Goal: Task Accomplishment & Management: Complete application form

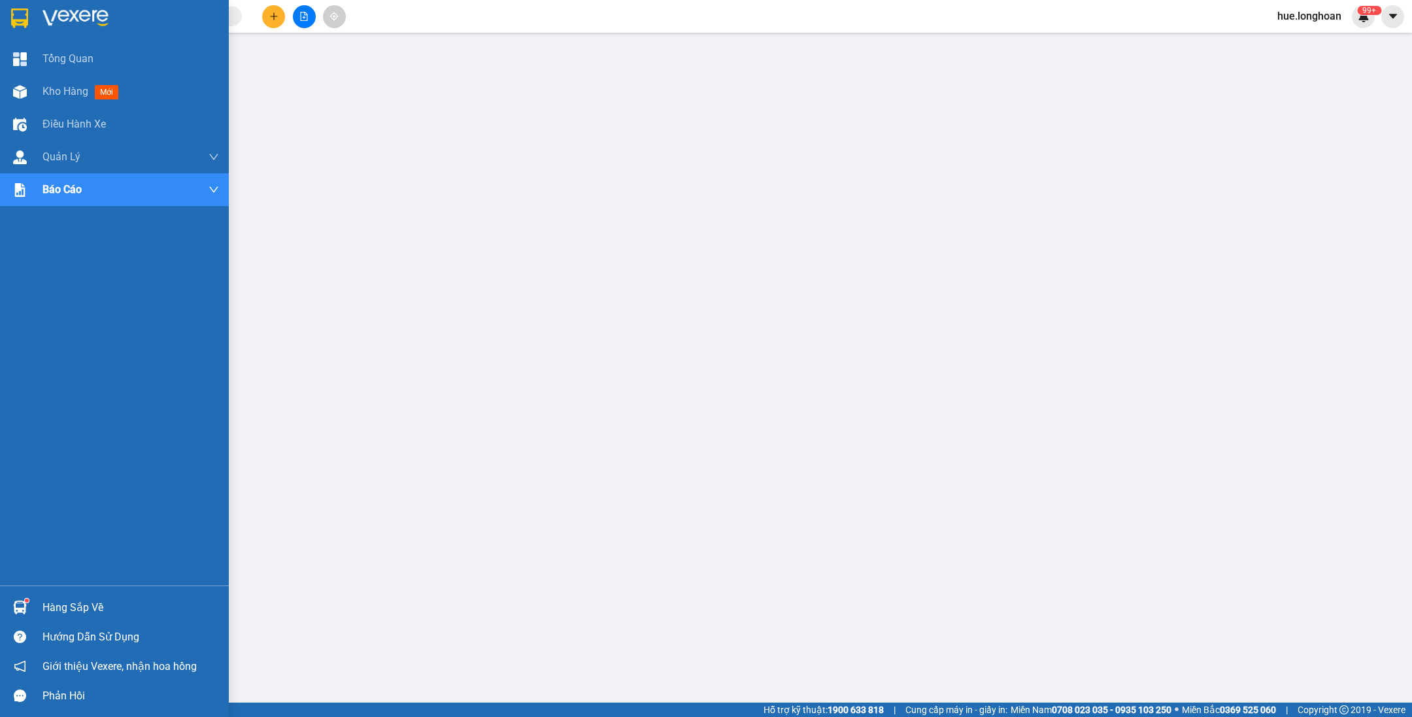
click at [18, 15] on img at bounding box center [19, 19] width 17 height 20
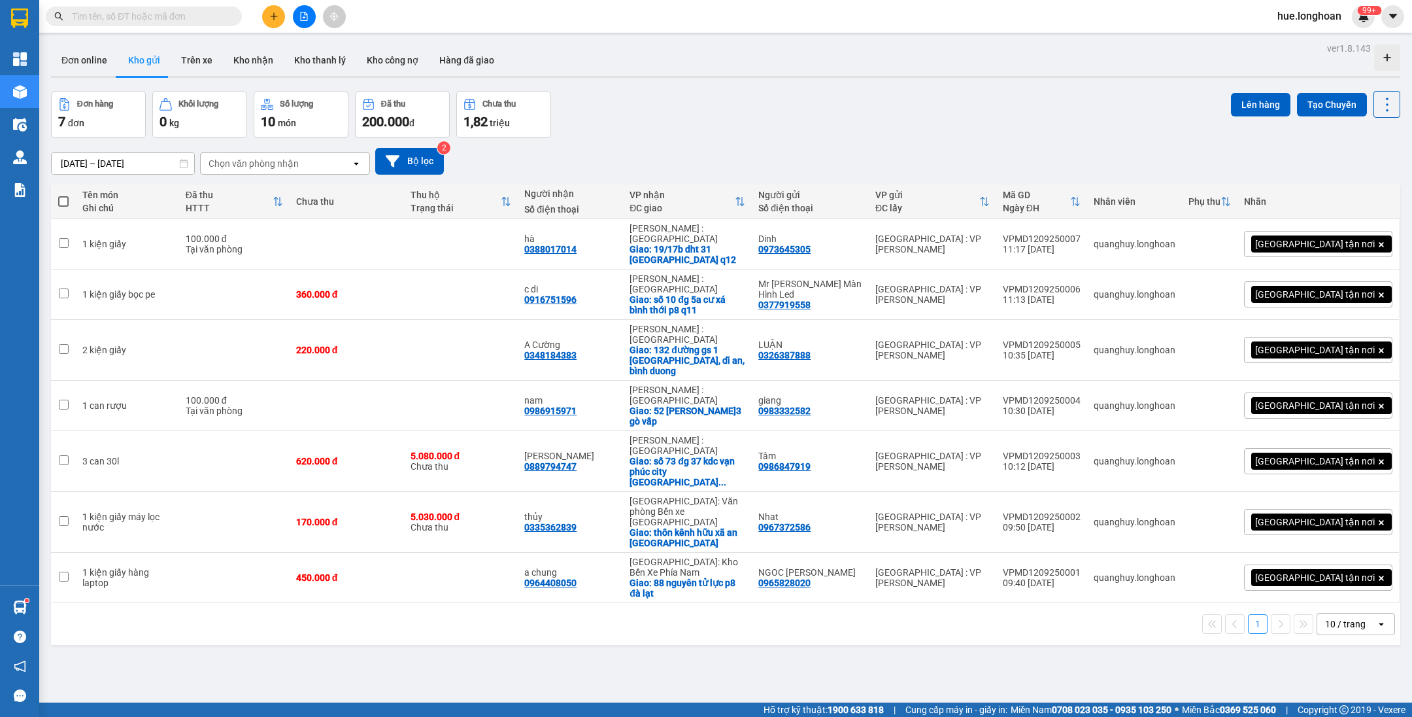
click at [204, 9] on input "text" at bounding box center [149, 16] width 154 height 14
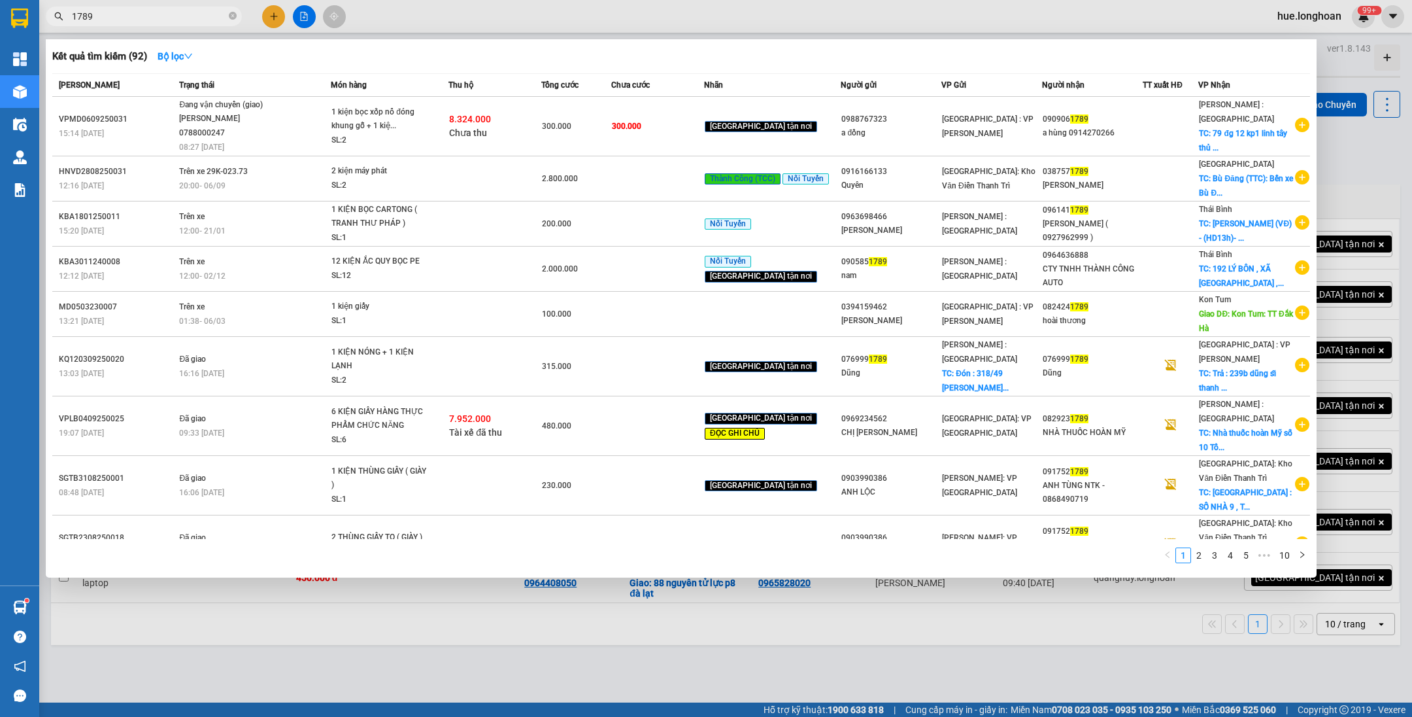
type input "1789"
click at [725, 24] on div at bounding box center [706, 358] width 1412 height 717
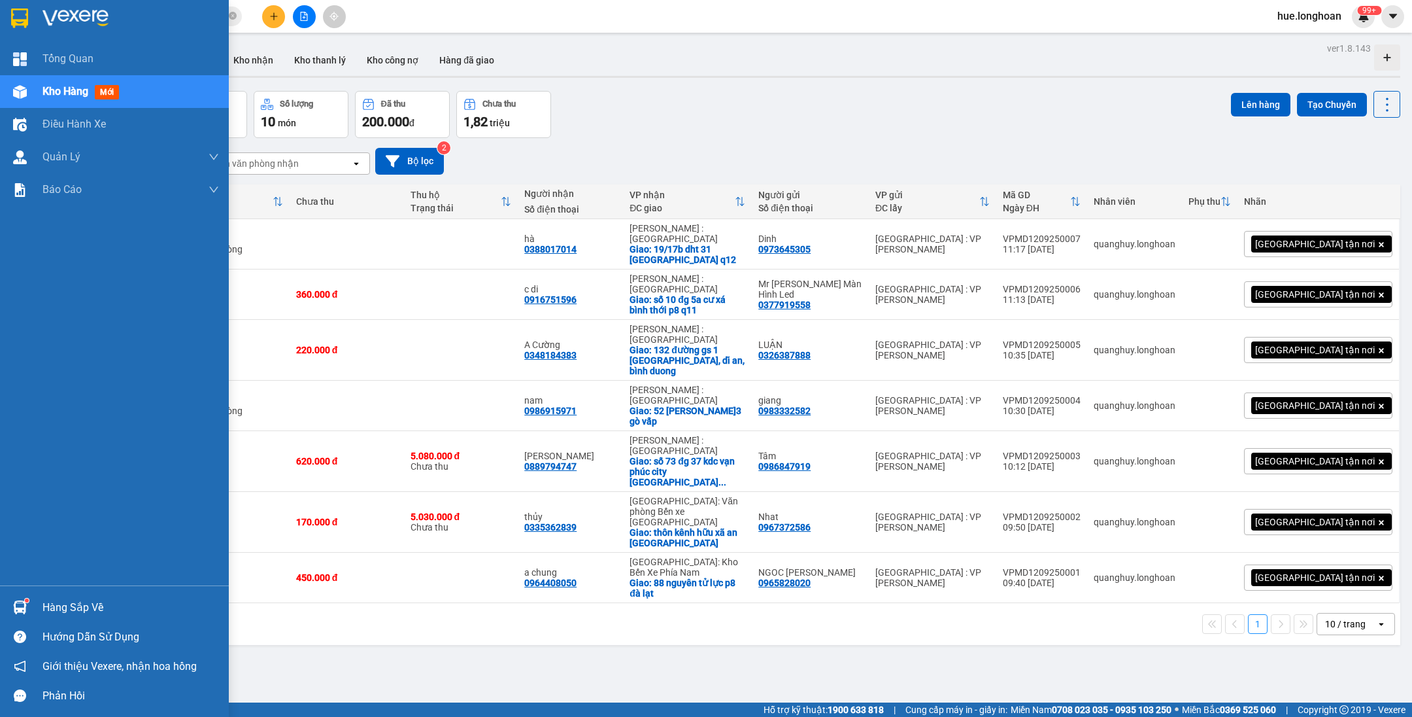
click at [26, 5] on div at bounding box center [114, 21] width 229 height 43
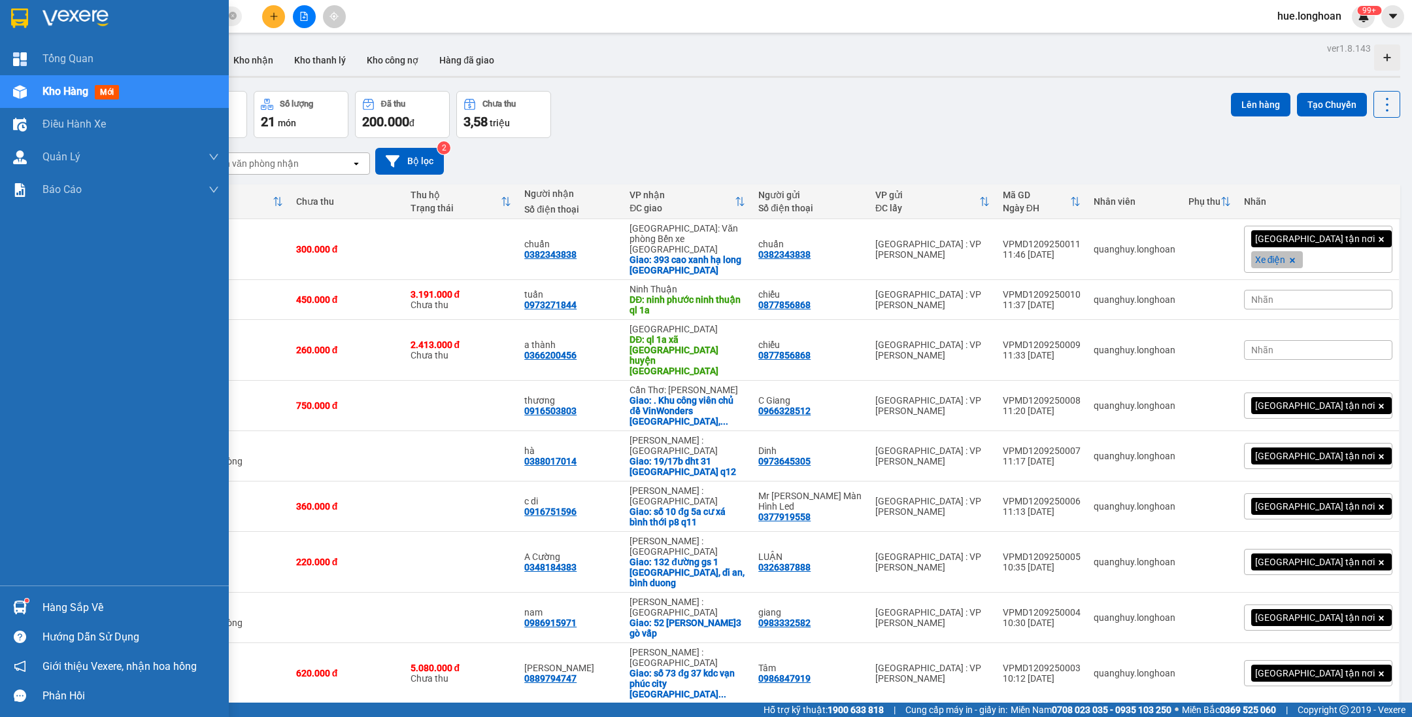
click at [9, 11] on div at bounding box center [20, 18] width 23 height 23
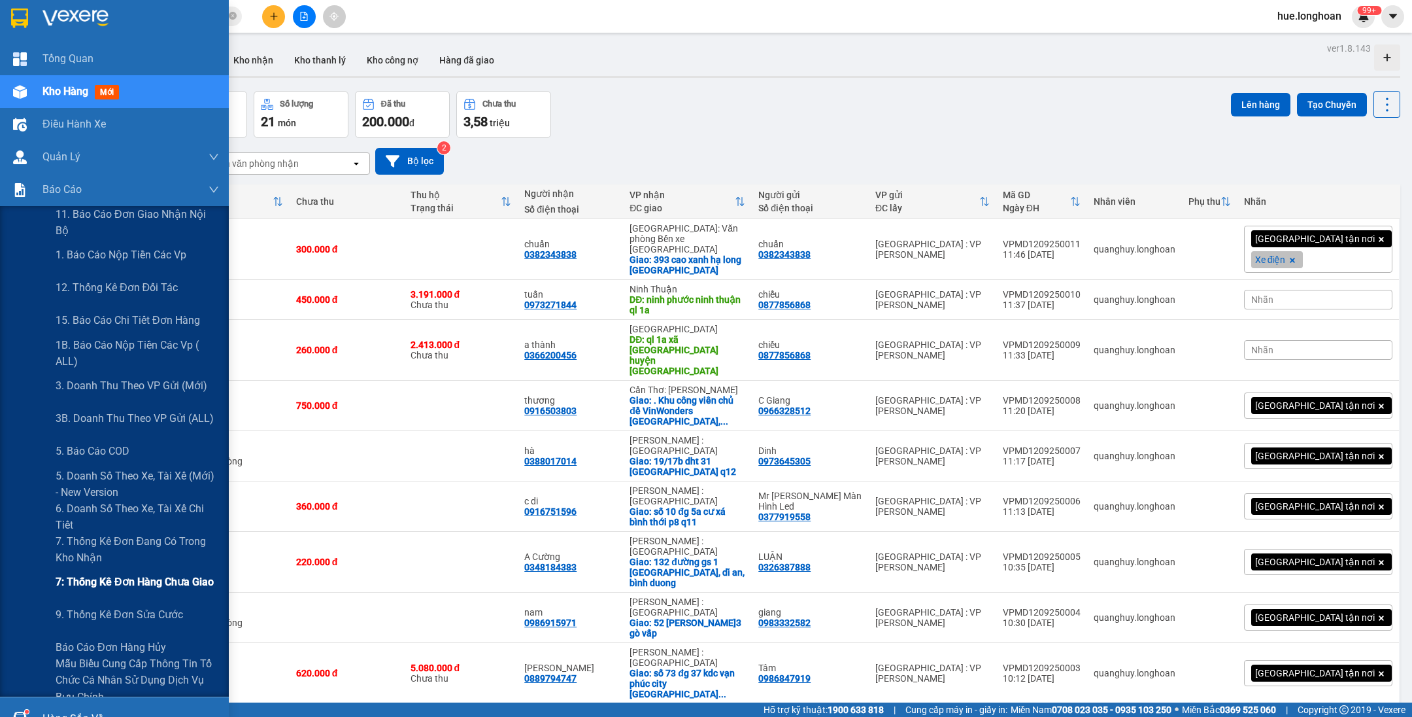
click at [136, 575] on span "7: Thống kê đơn hàng chưa giao" at bounding box center [135, 581] width 158 height 16
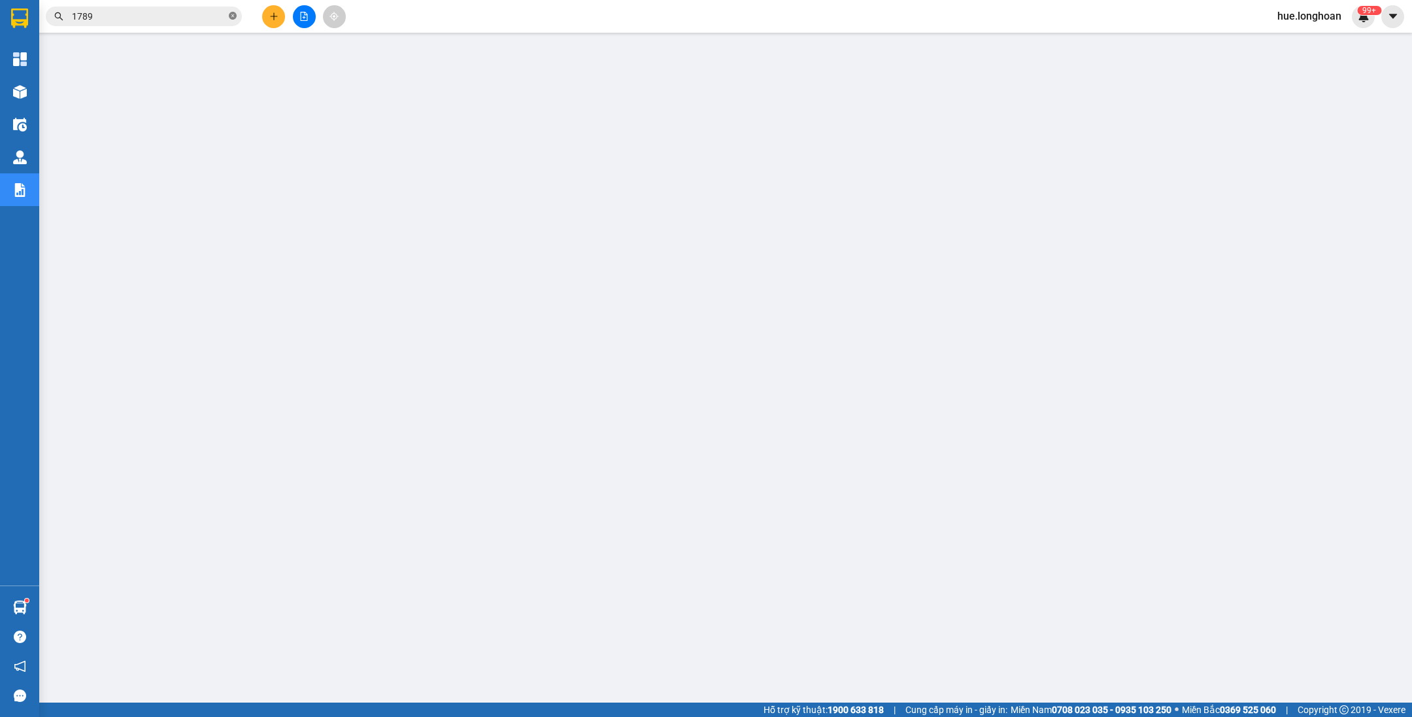
click at [235, 16] on icon "close-circle" at bounding box center [233, 16] width 8 height 8
paste input "HNHD2908250030"
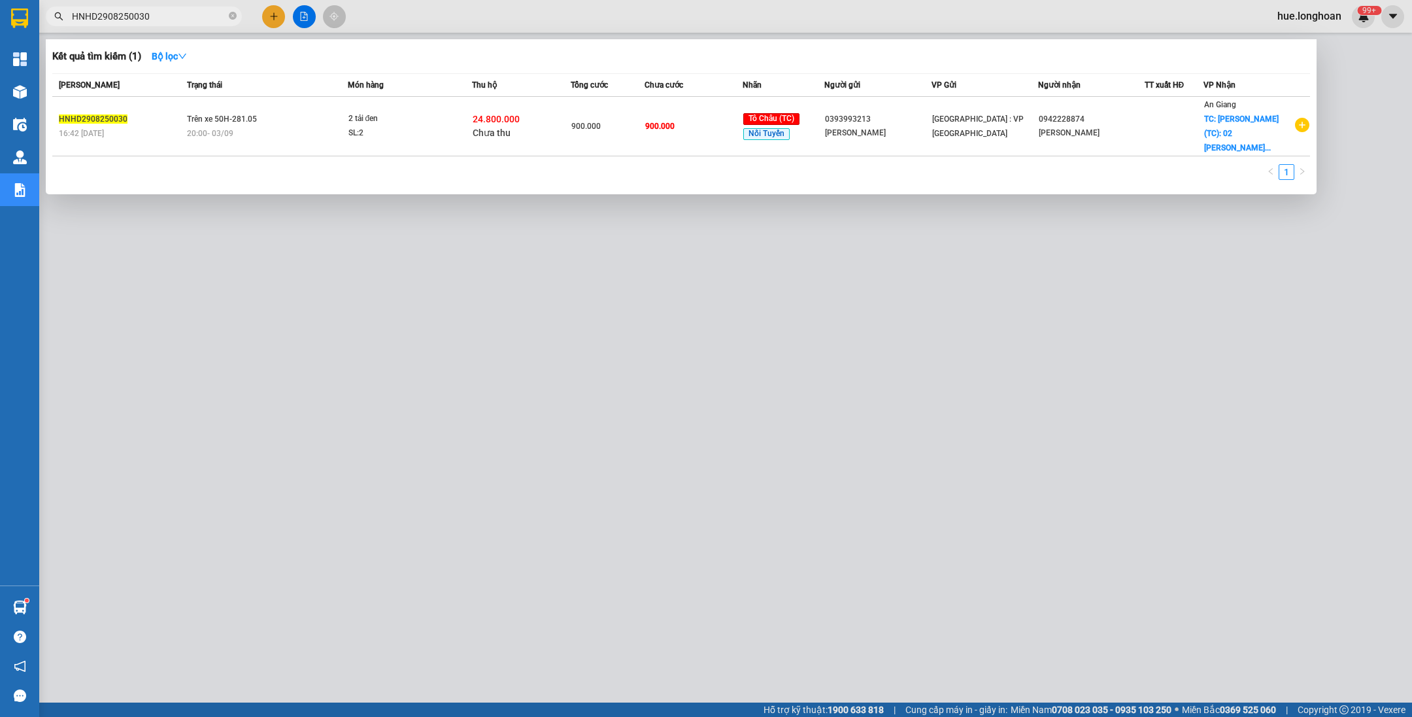
type input "HNHD2908250030"
click at [948, 623] on div at bounding box center [706, 358] width 1412 height 717
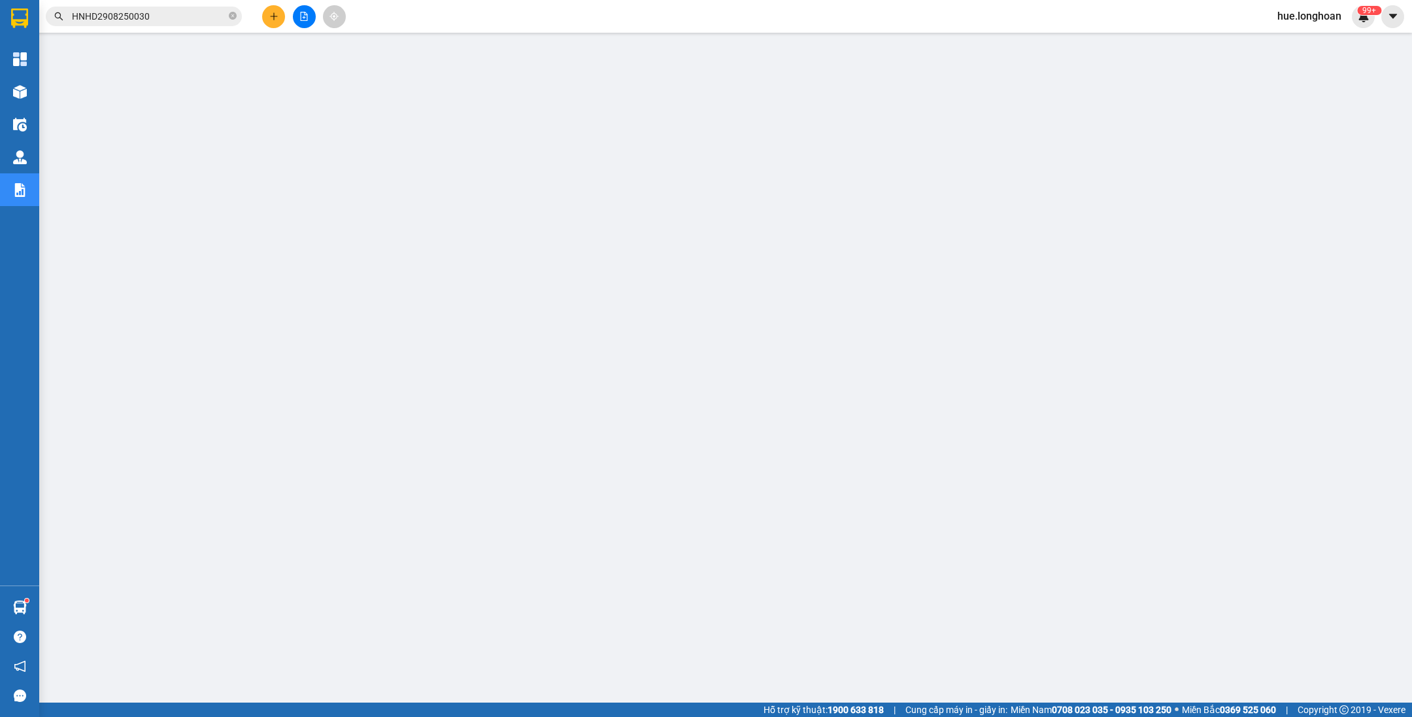
click at [231, 23] on span at bounding box center [233, 16] width 8 height 14
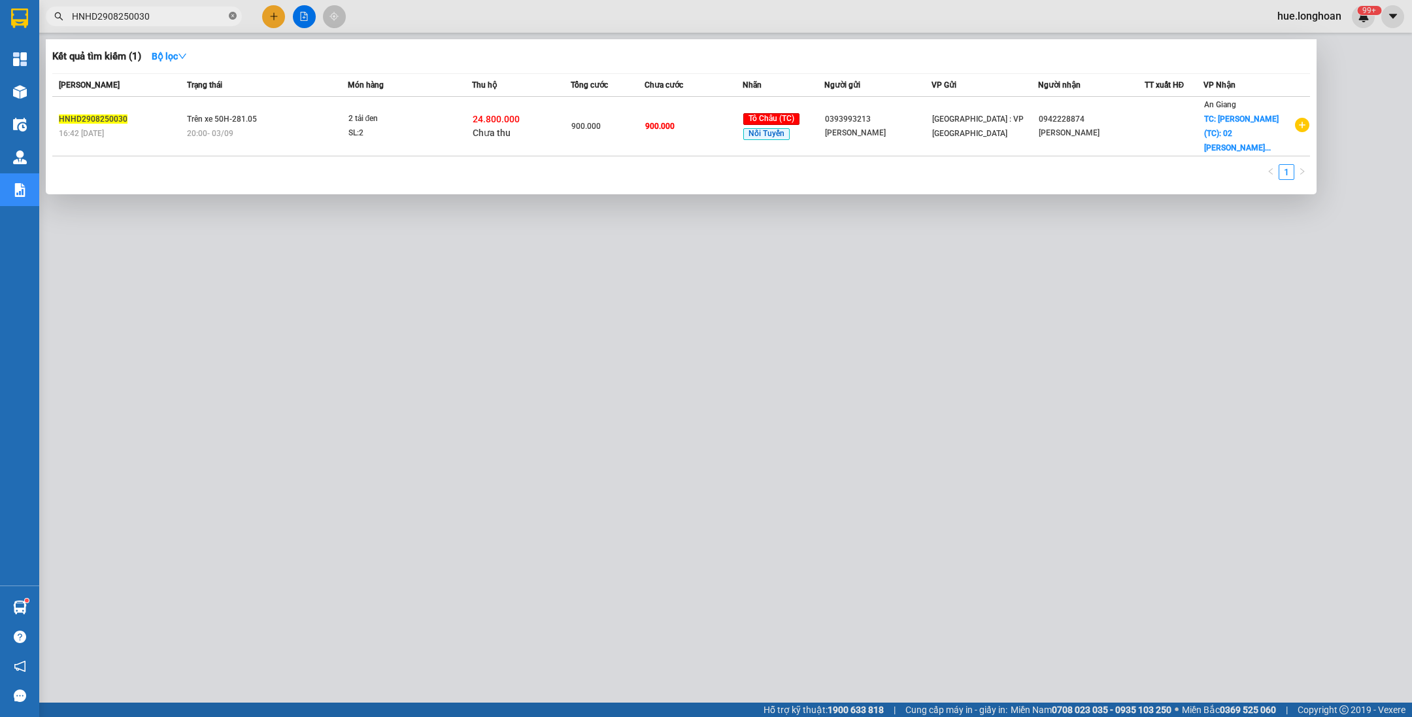
click at [231, 19] on icon "close-circle" at bounding box center [233, 16] width 8 height 8
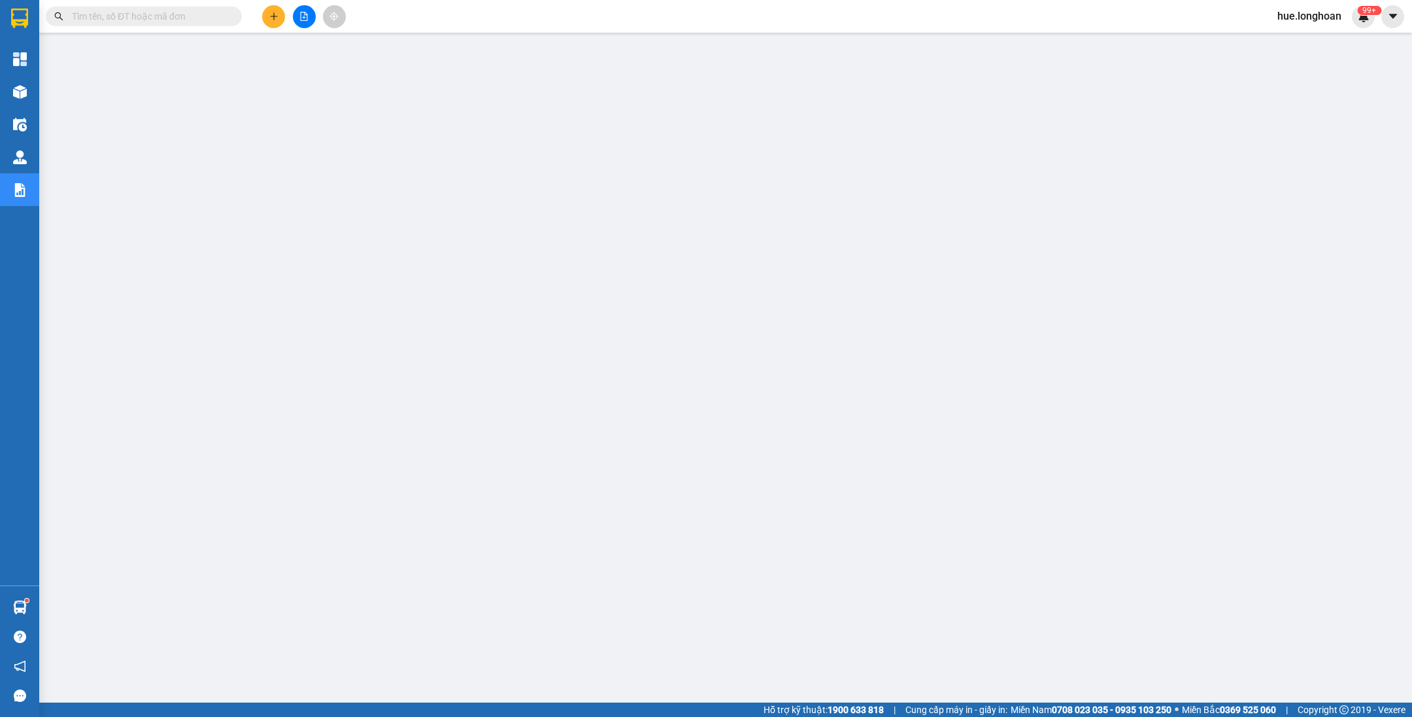
paste input "KQ120708250010"
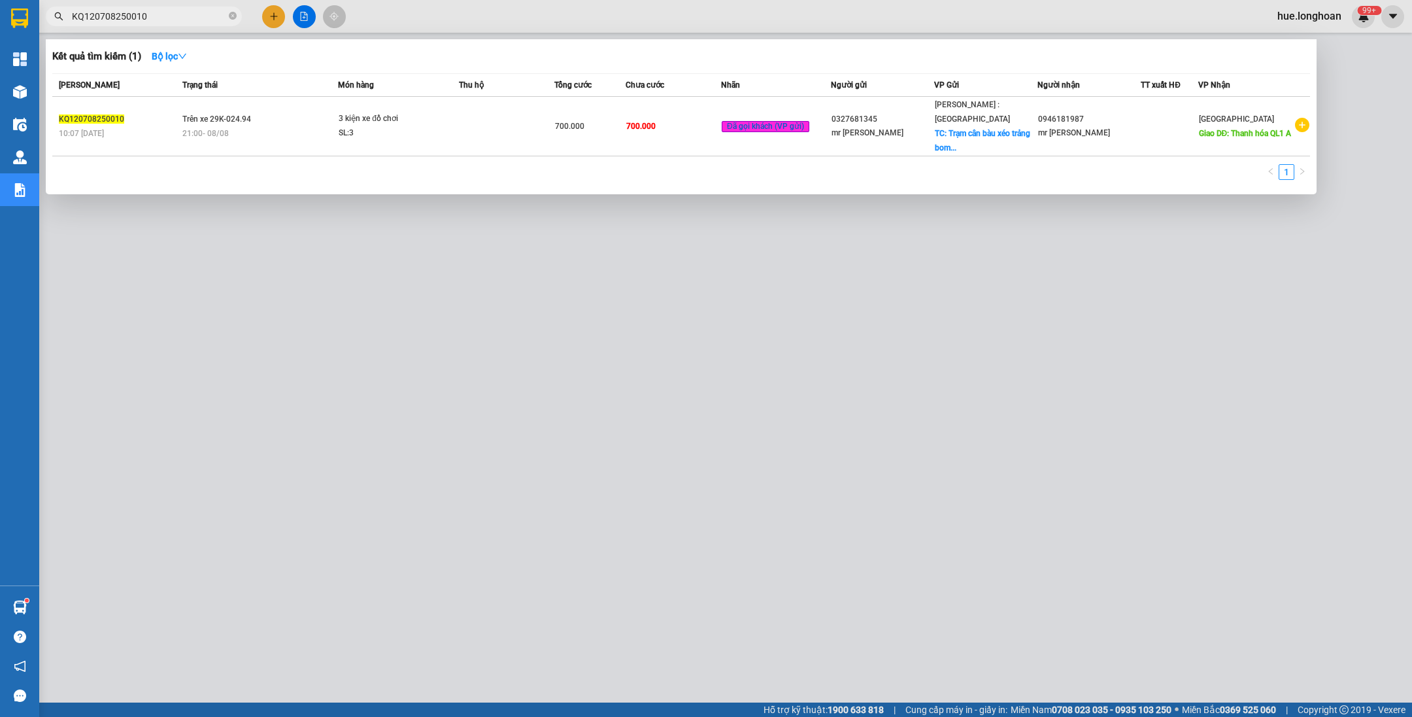
type input "KQ120708250010"
click at [443, 258] on div at bounding box center [706, 358] width 1412 height 717
click at [230, 12] on icon "close-circle" at bounding box center [233, 16] width 8 height 8
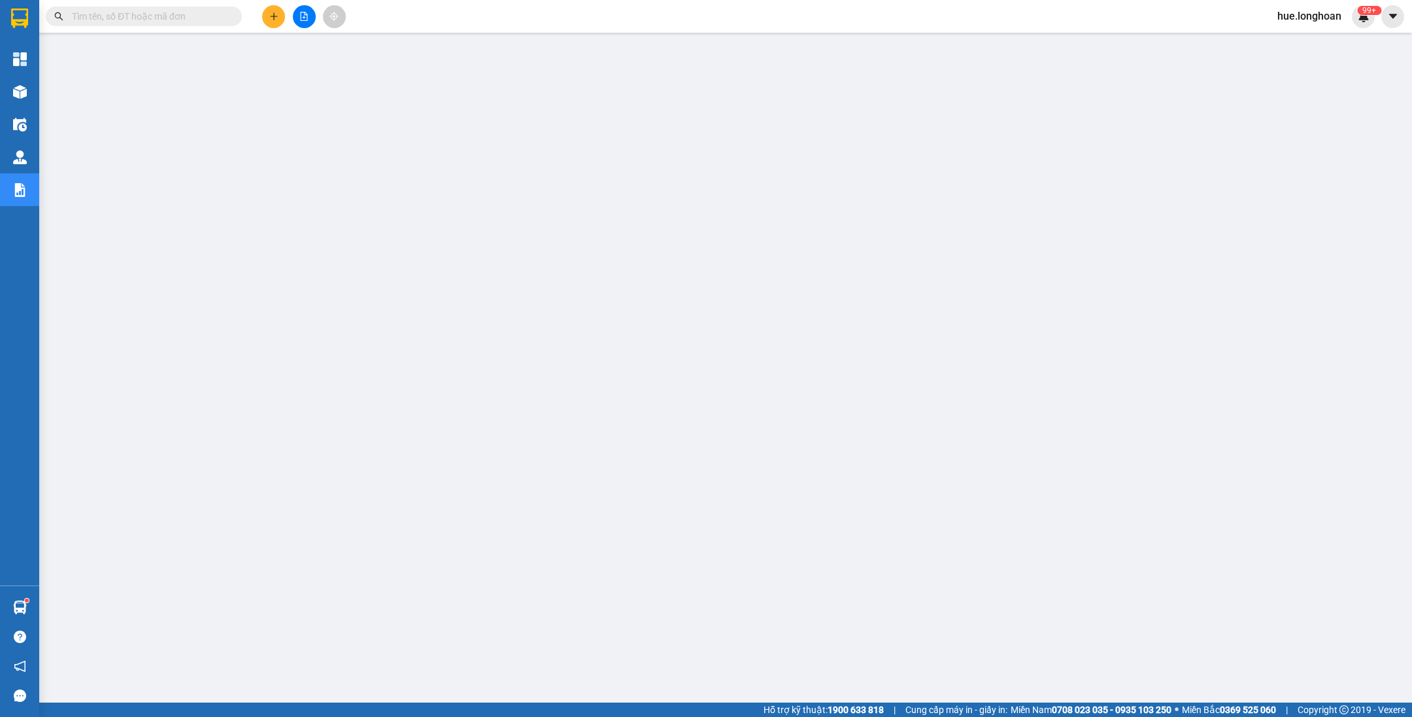
paste input "VP100809250010"
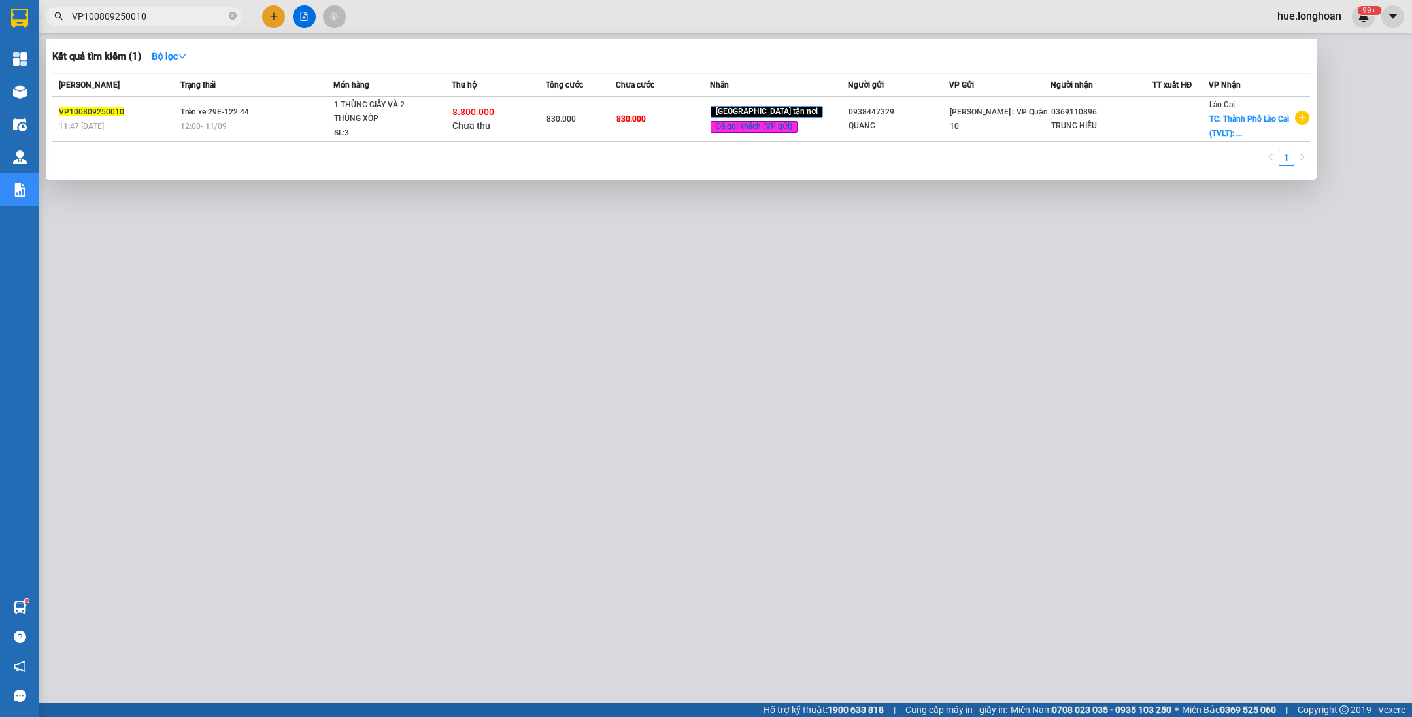
type input "VP100809250010"
click at [551, 488] on div at bounding box center [706, 358] width 1412 height 717
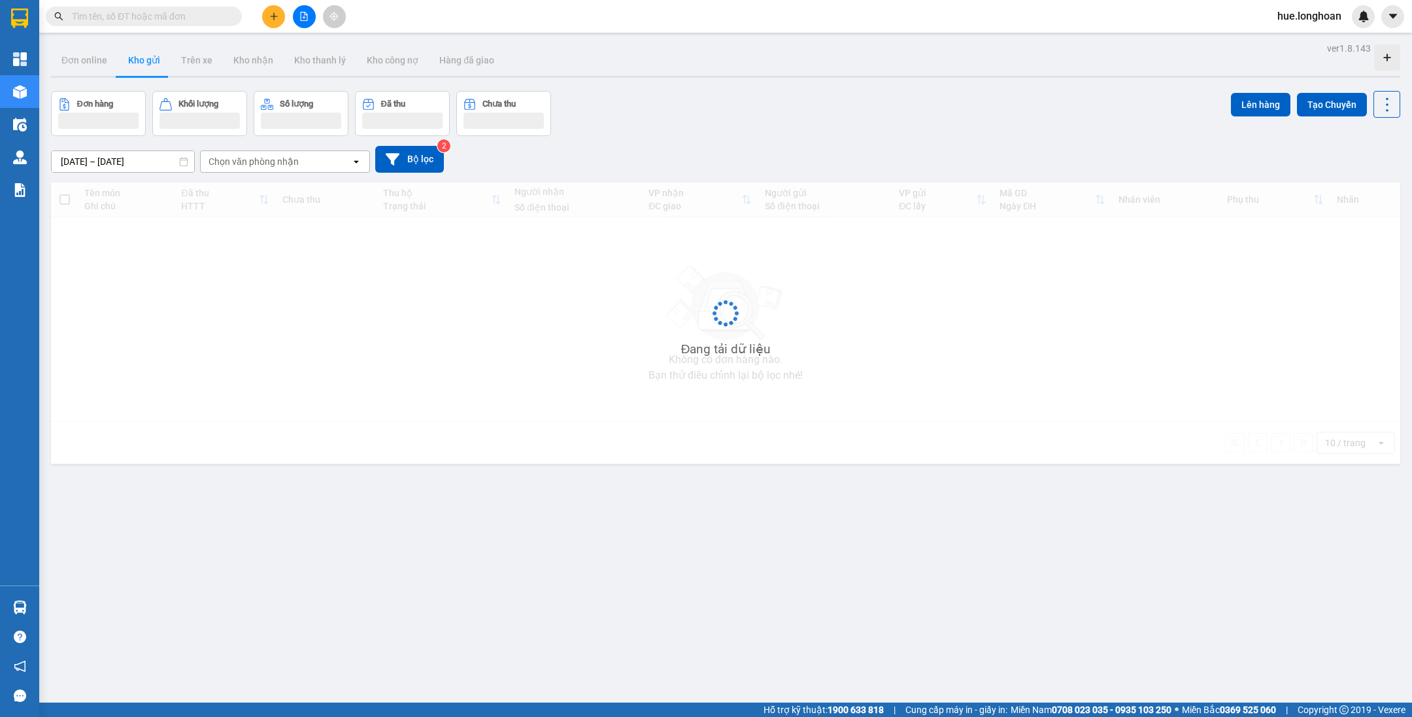
click at [204, 16] on input "text" at bounding box center [149, 16] width 154 height 14
paste input "KQ122908250030"
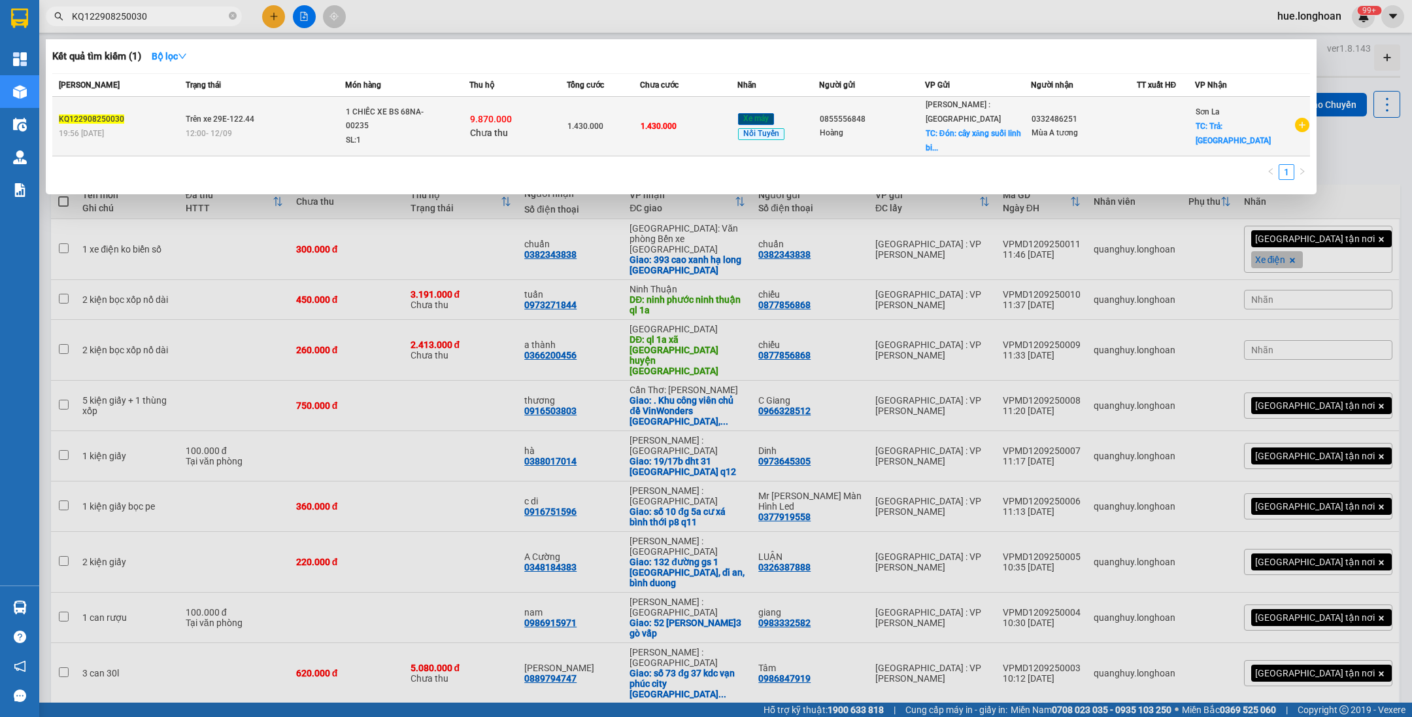
type input "KQ122908250030"
click at [664, 122] on span "1.430.000" at bounding box center [659, 126] width 36 height 9
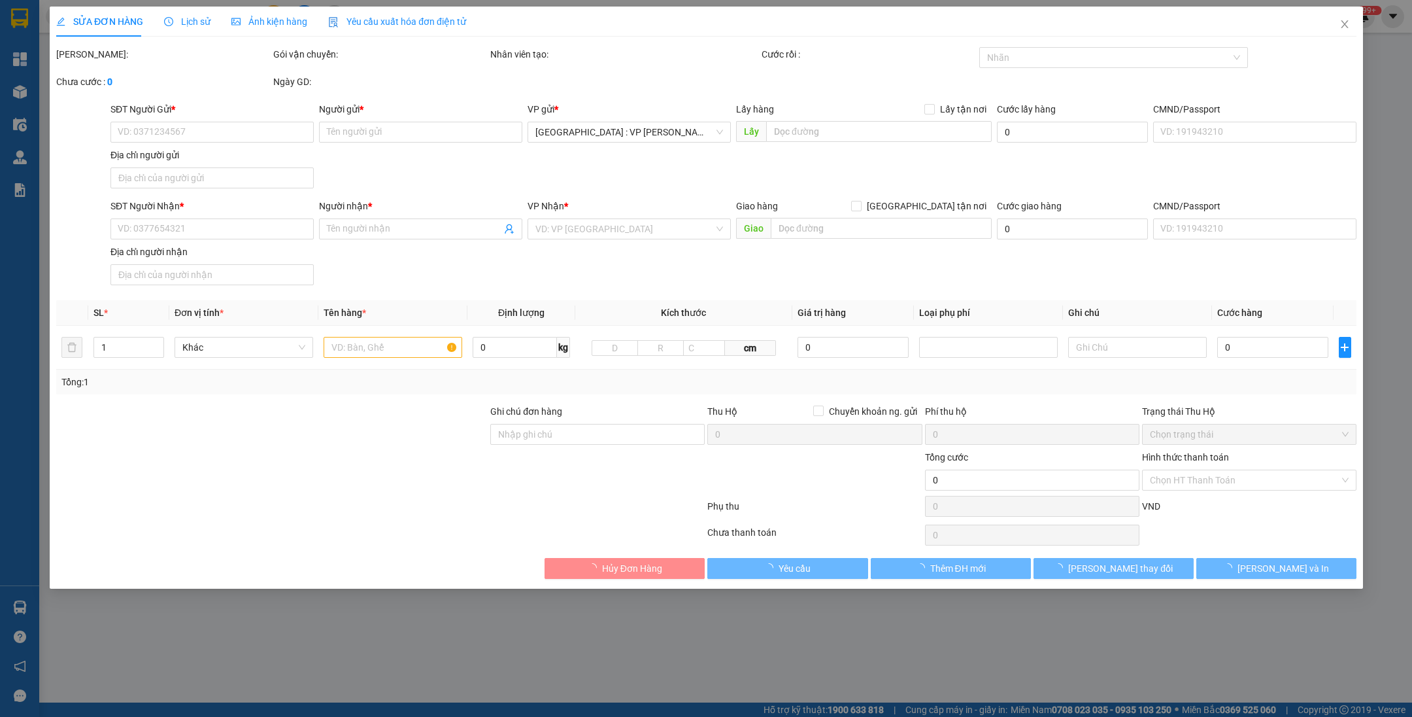
type input "0855556848"
type input "Hoàng"
checkbox input "true"
type input "Đón: cây xăng suối linh biên hoà đồng nai"
type input "0332486251"
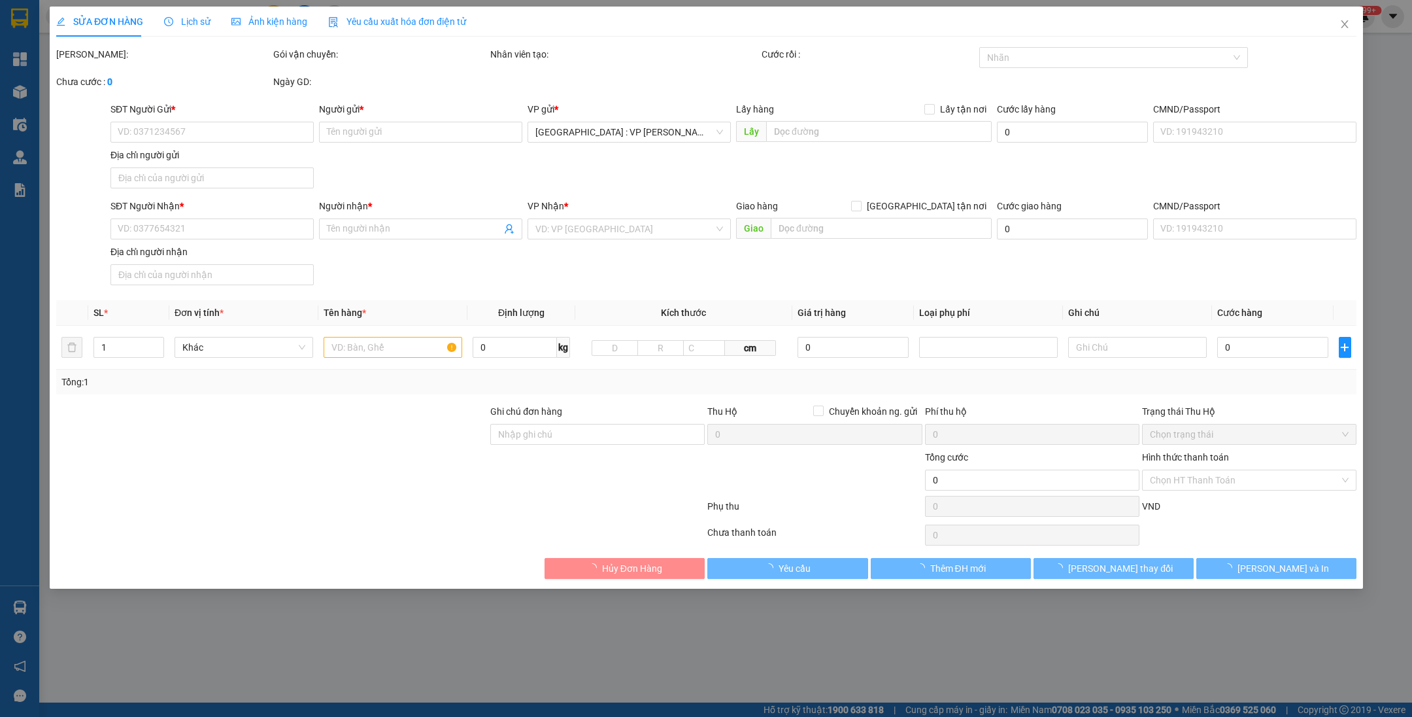
type input "Mùa A tương"
checkbox input "true"
type input "Trả: bến xe sơn la"
type input "CÓ CHÌA KHÁO QUẤN TAY LÁI + CAVET ĐỂ COP"
type input "1.430.000"
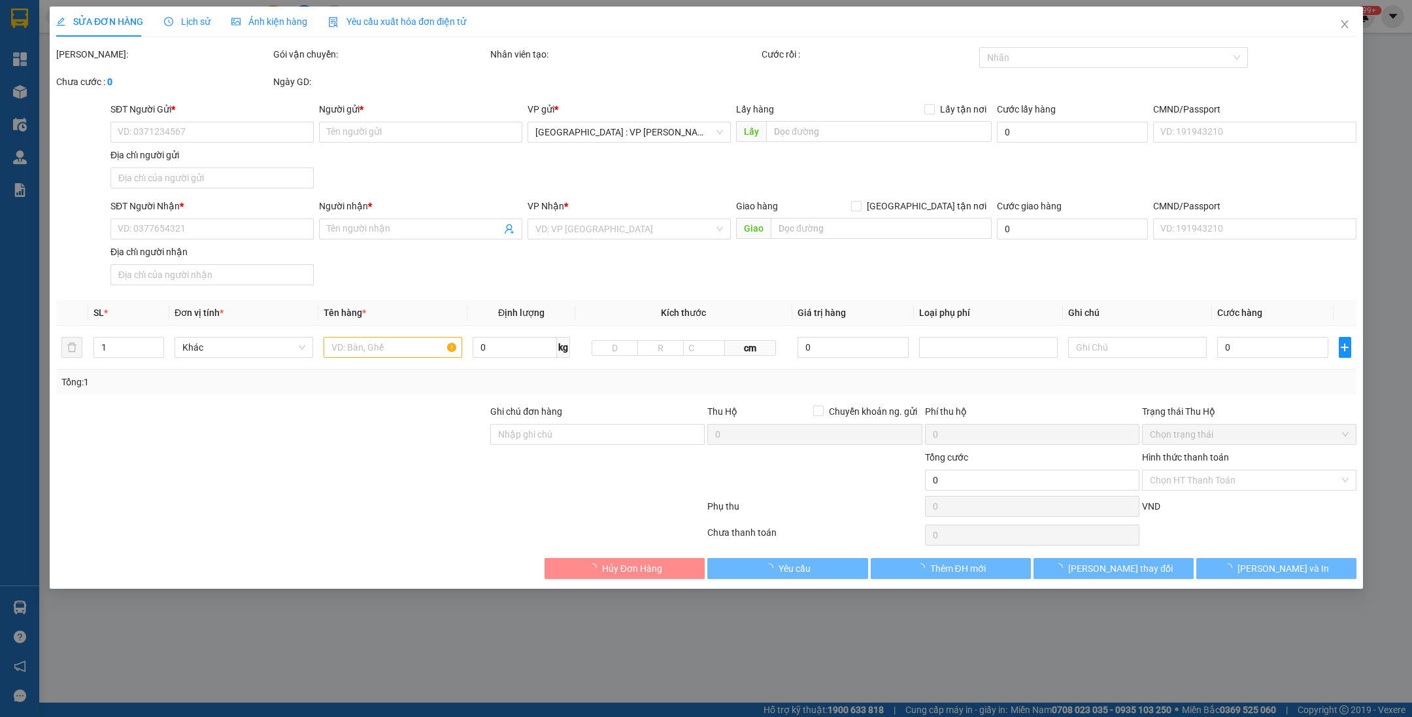
type input "1.430.000"
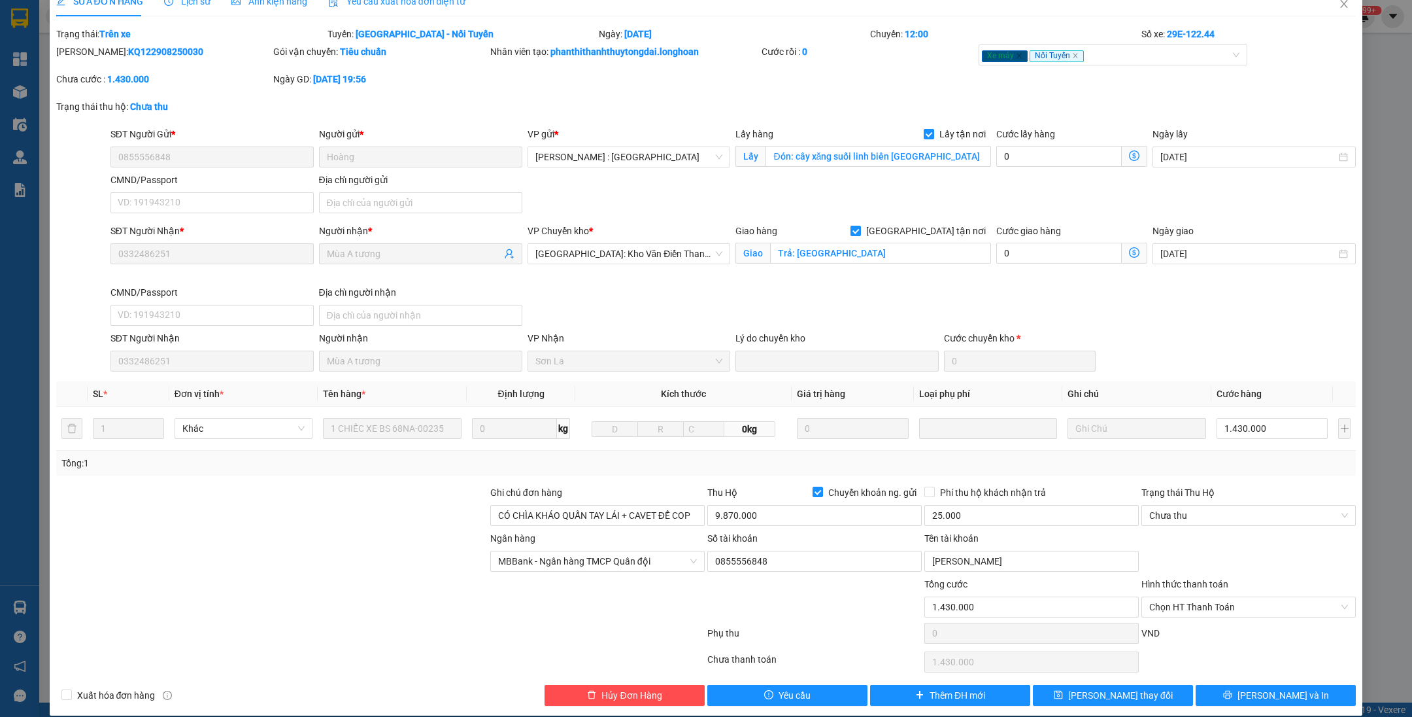
scroll to position [31, 0]
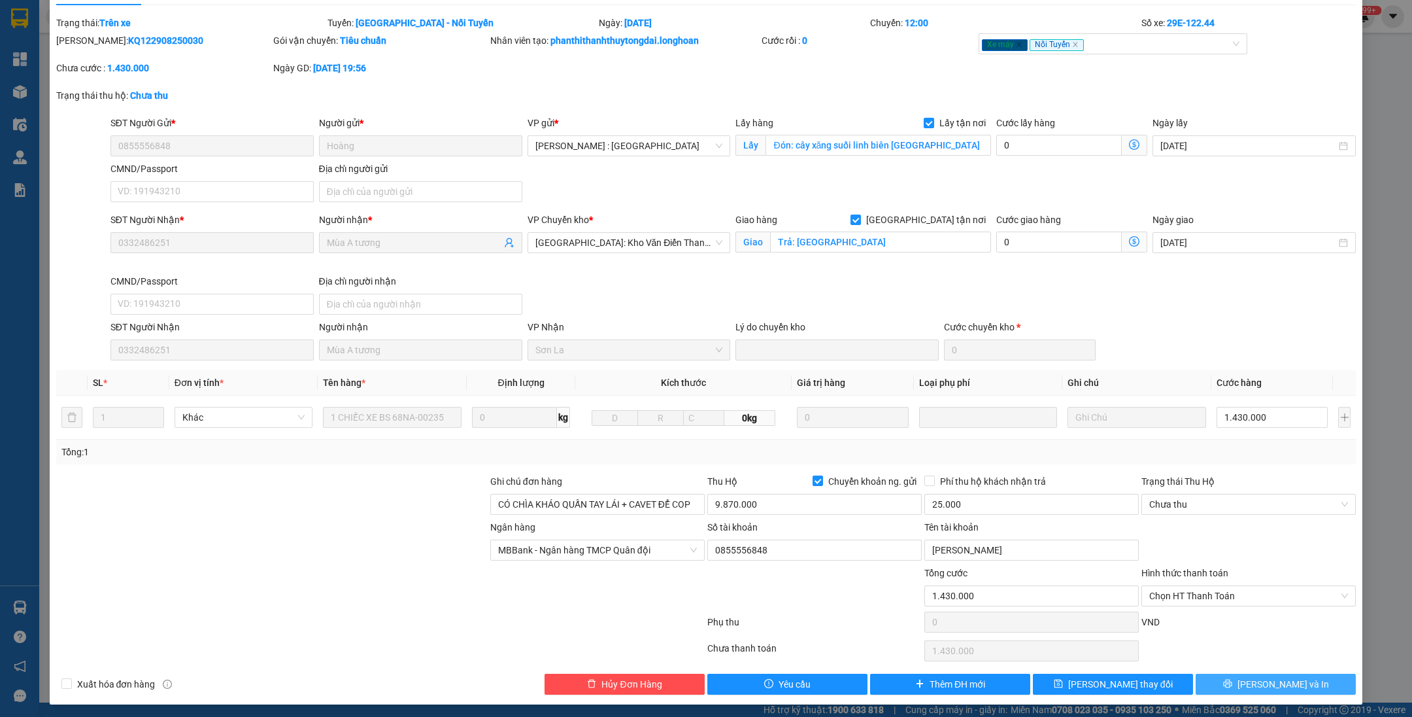
click at [1226, 683] on button "Lưu và In" at bounding box center [1276, 684] width 160 height 21
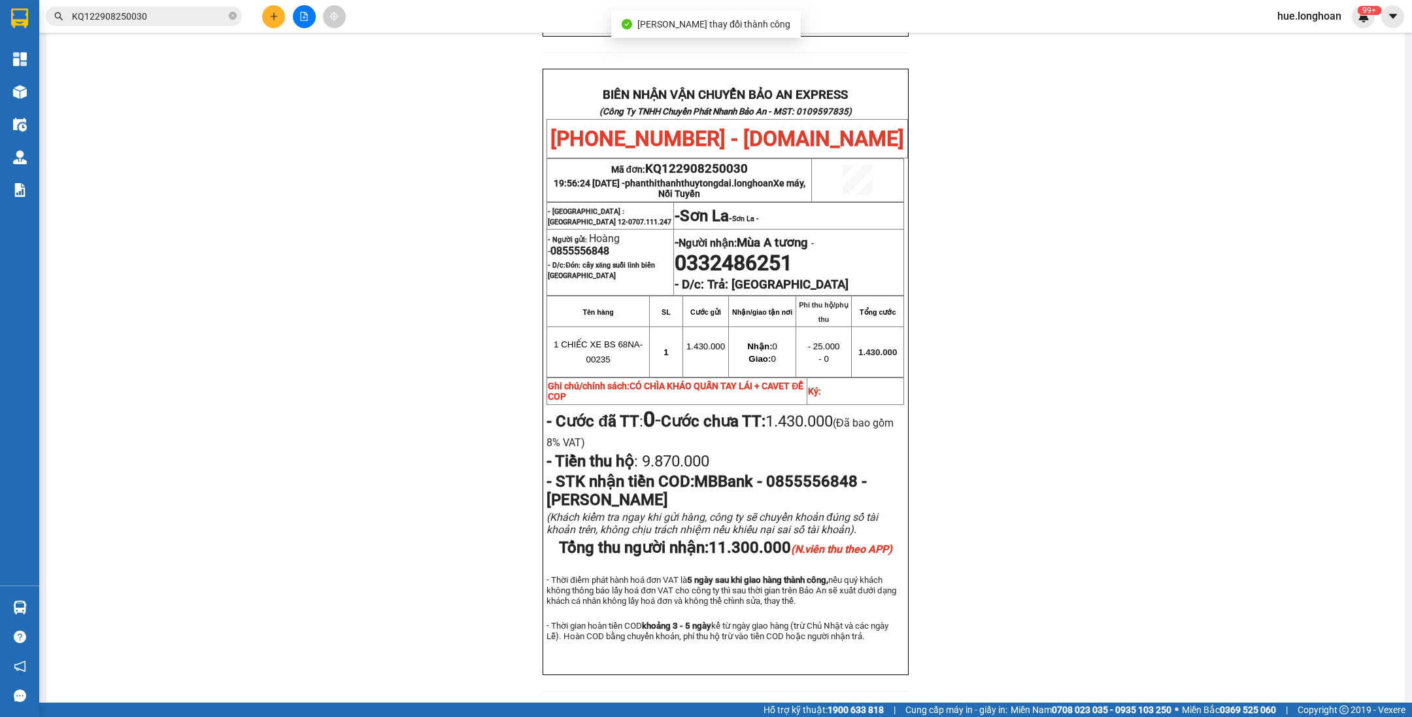
scroll to position [549, 0]
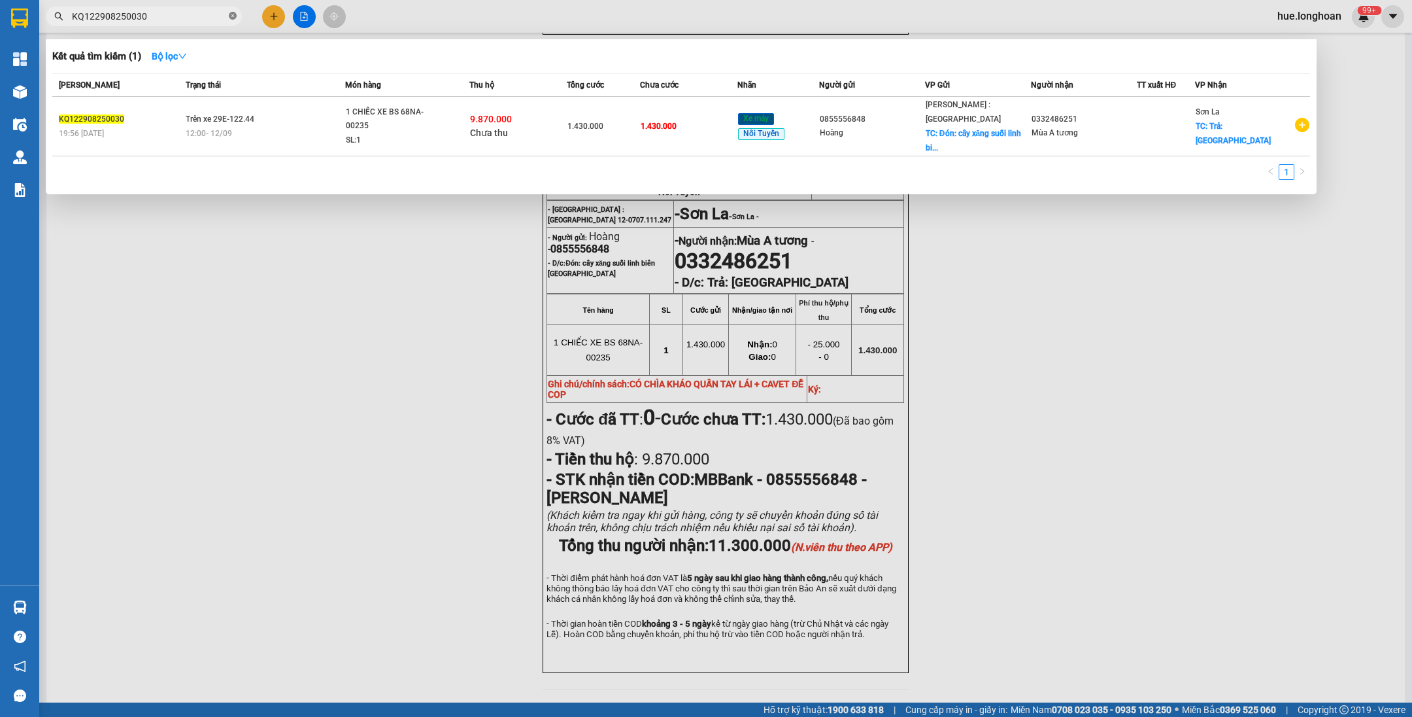
click at [231, 16] on icon "close-circle" at bounding box center [233, 16] width 8 height 8
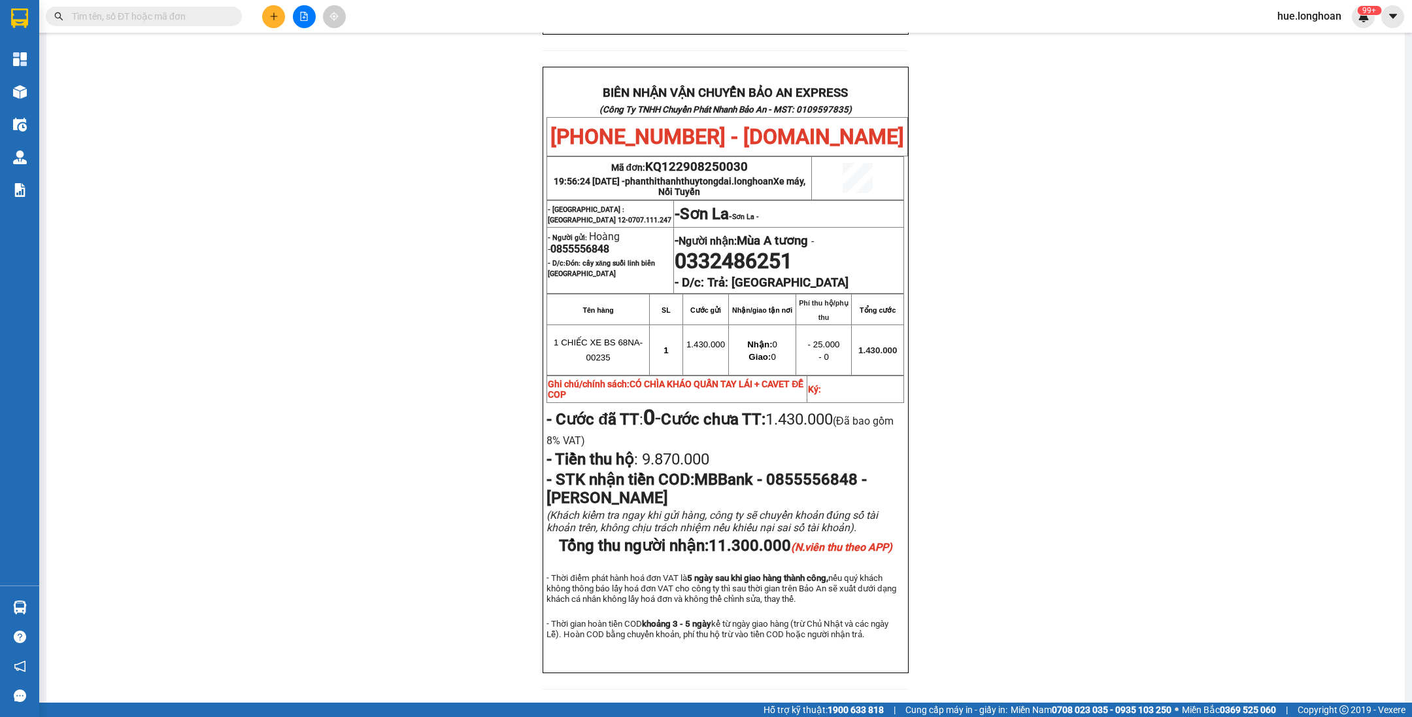
paste input "HCM92408250002"
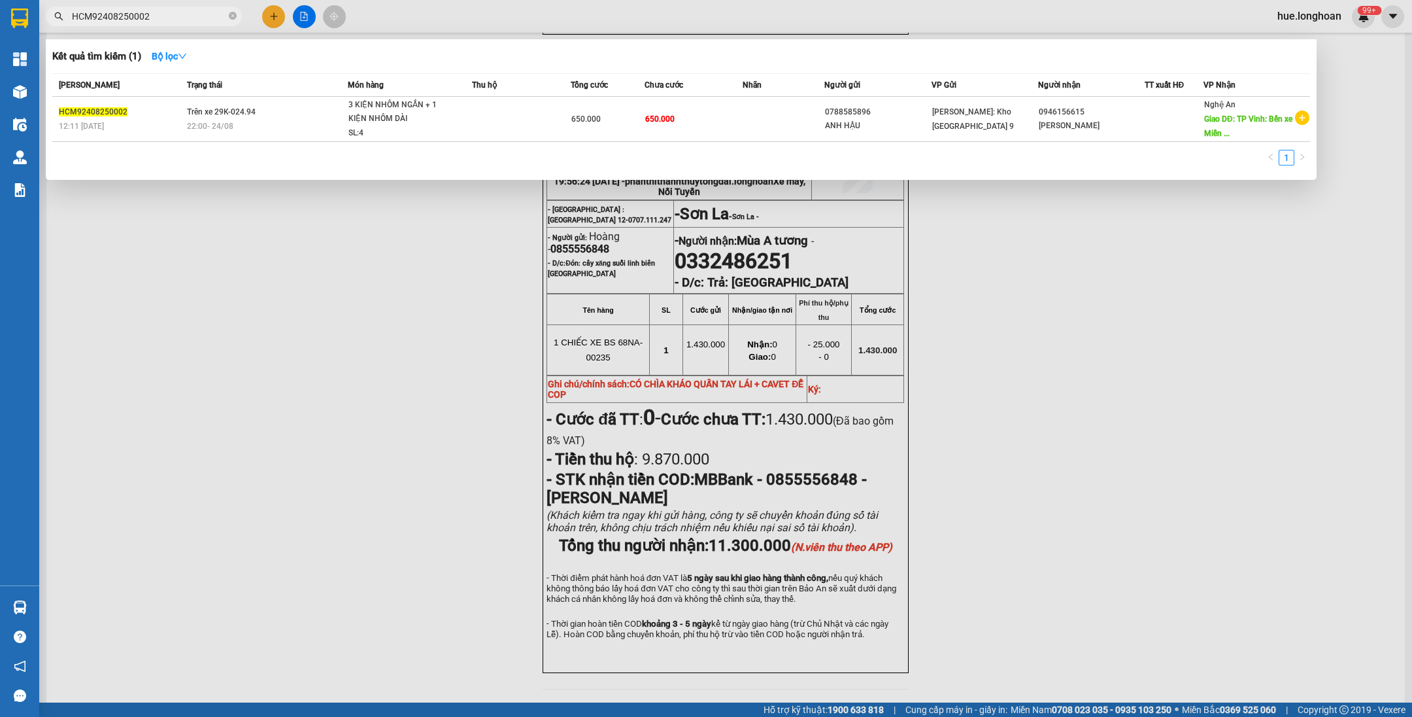
type input "HCM92408250002"
click at [232, 12] on span at bounding box center [233, 16] width 8 height 12
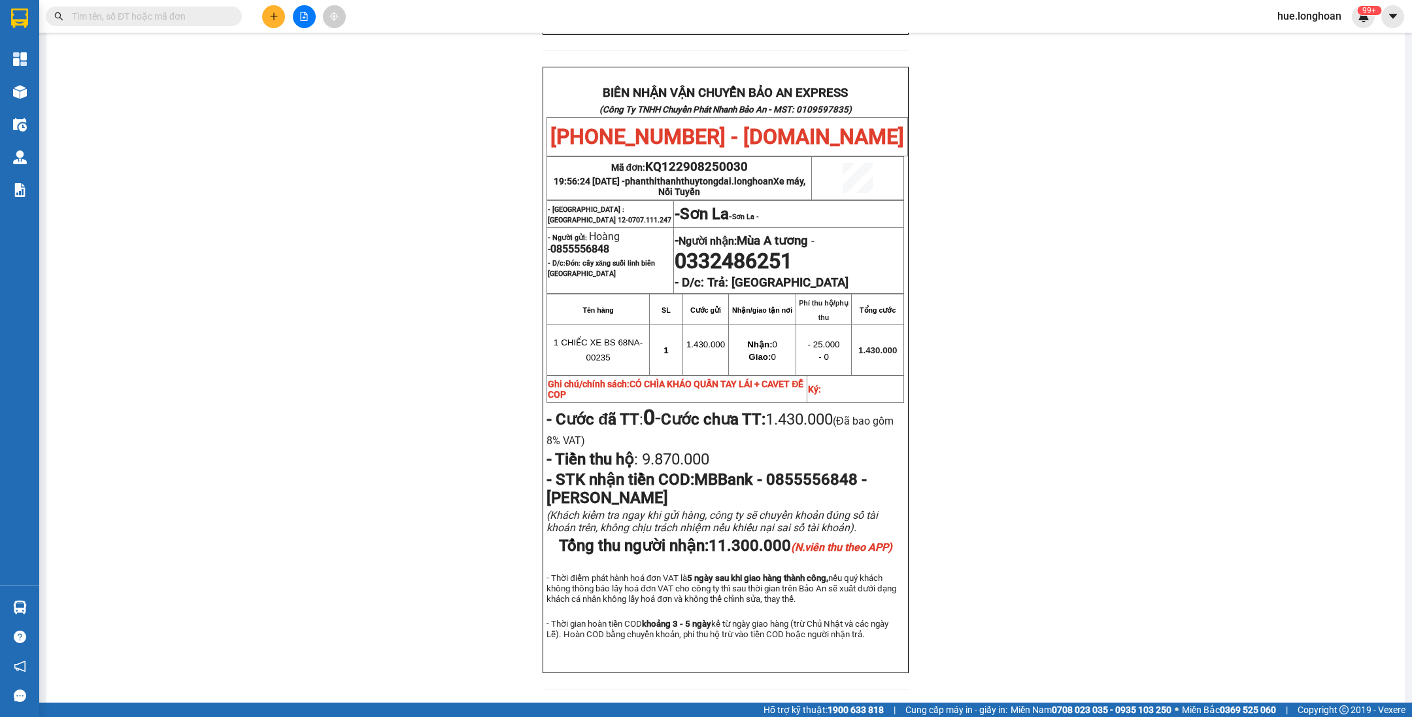
paste input "HCM92008250012"
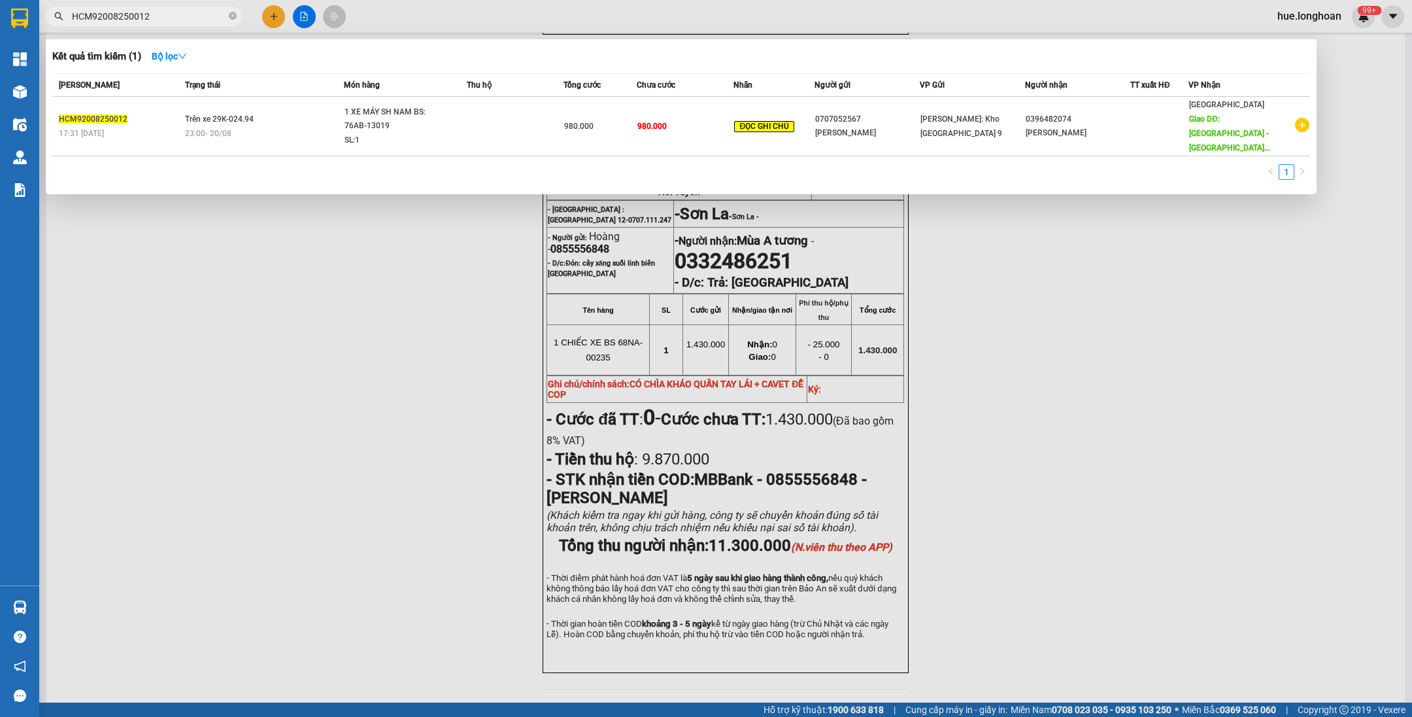
type input "HCM92008250012"
click at [231, 16] on icon "close-circle" at bounding box center [233, 16] width 8 height 8
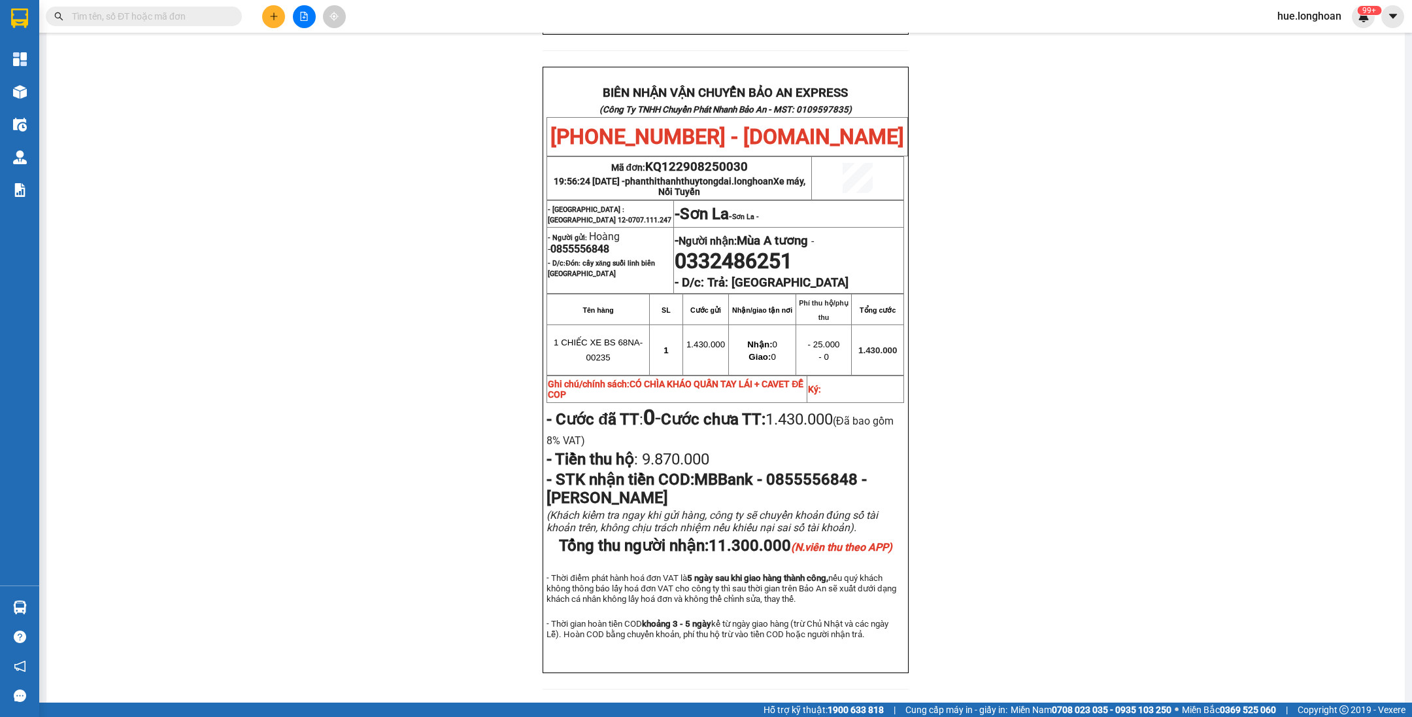
paste input "VPBT1708250003"
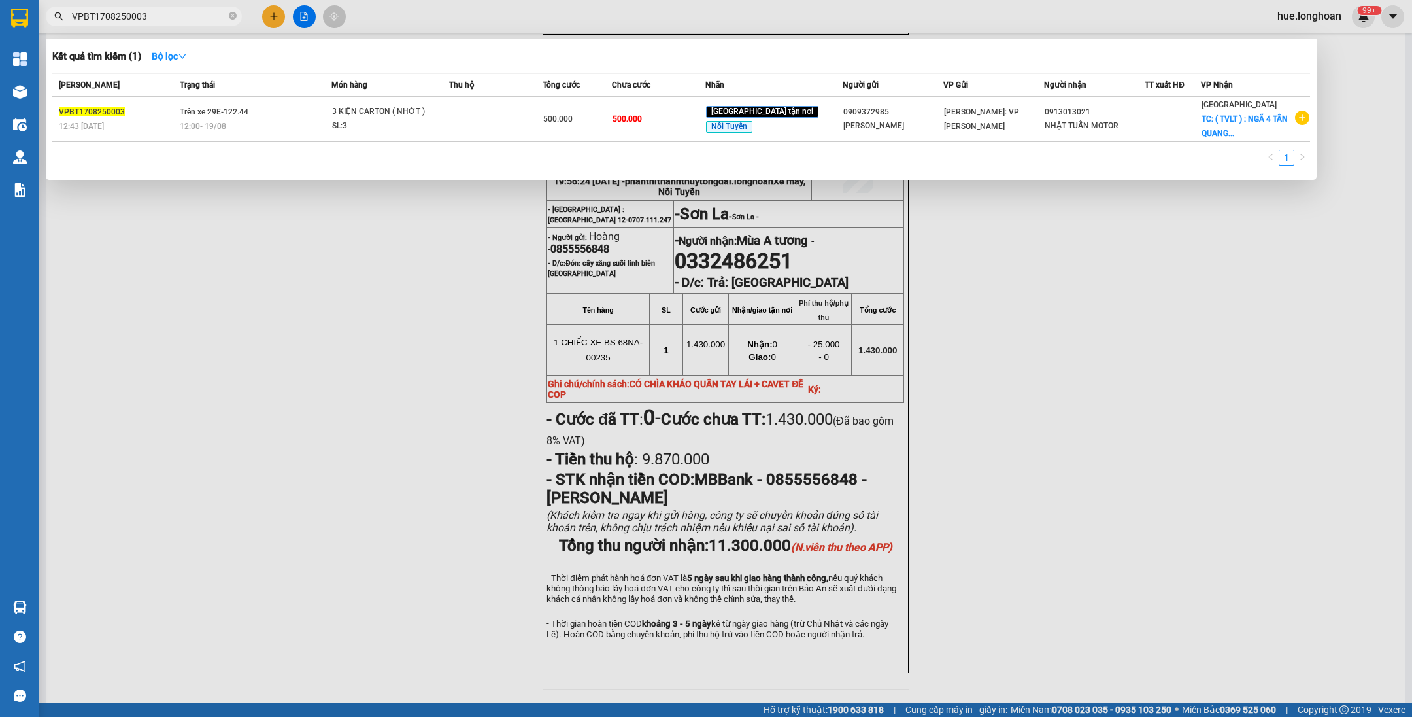
type input "VPBT1708250003"
click at [235, 10] on span at bounding box center [233, 16] width 8 height 12
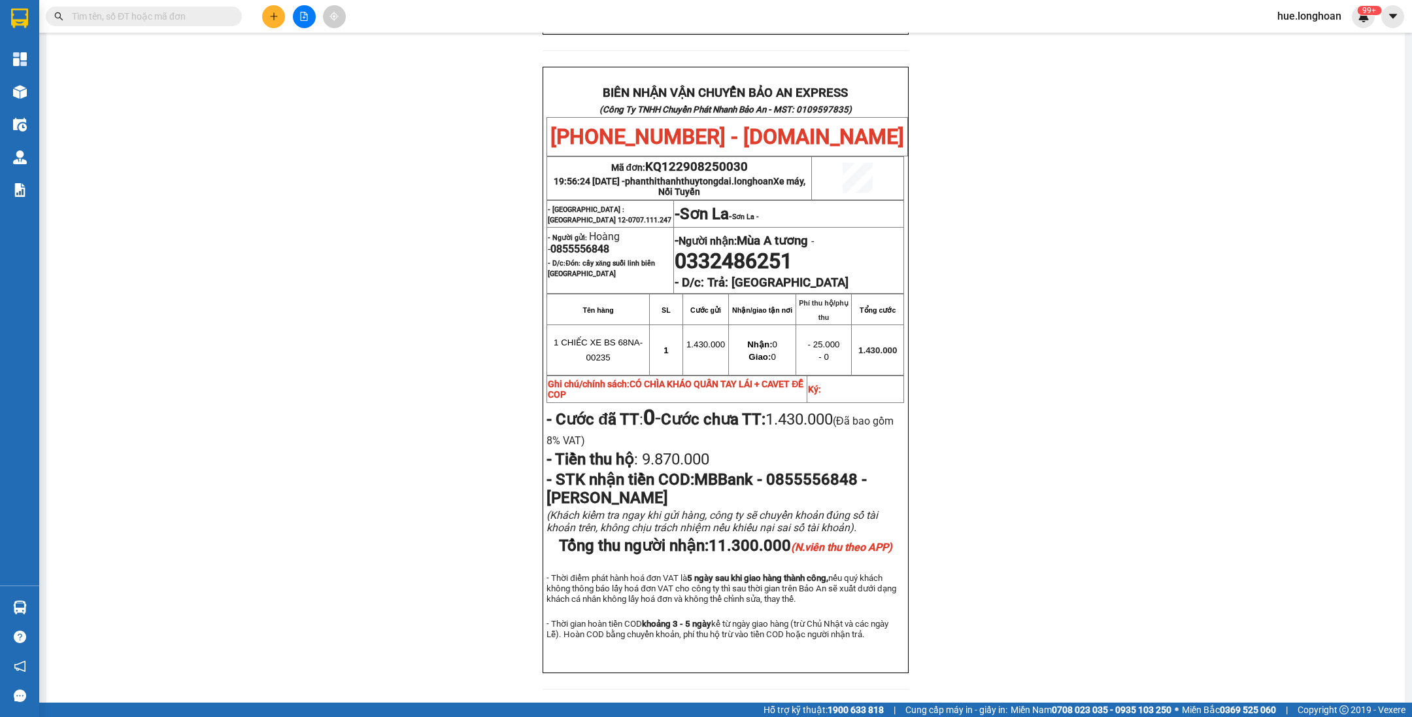
paste input "VPBT2408250005"
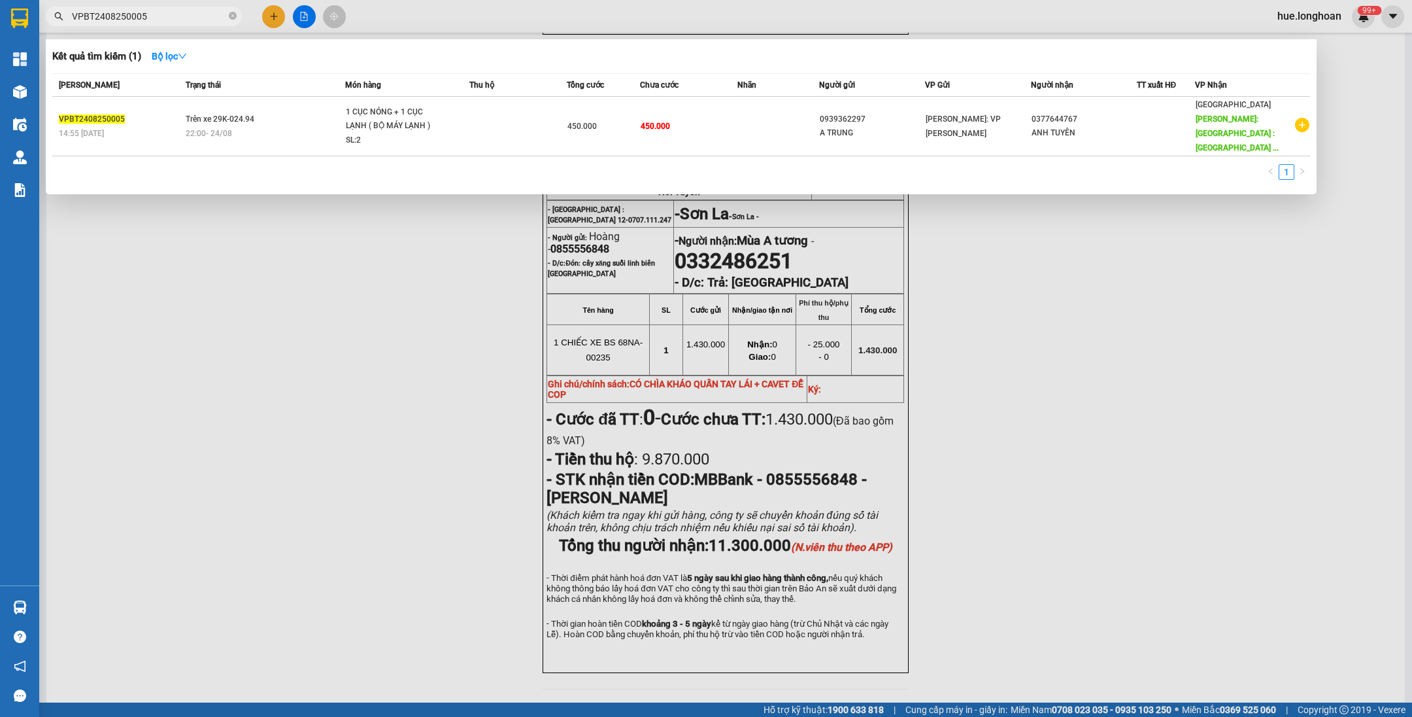
type input "VPBT2408250005"
click at [231, 18] on icon "close-circle" at bounding box center [233, 16] width 8 height 8
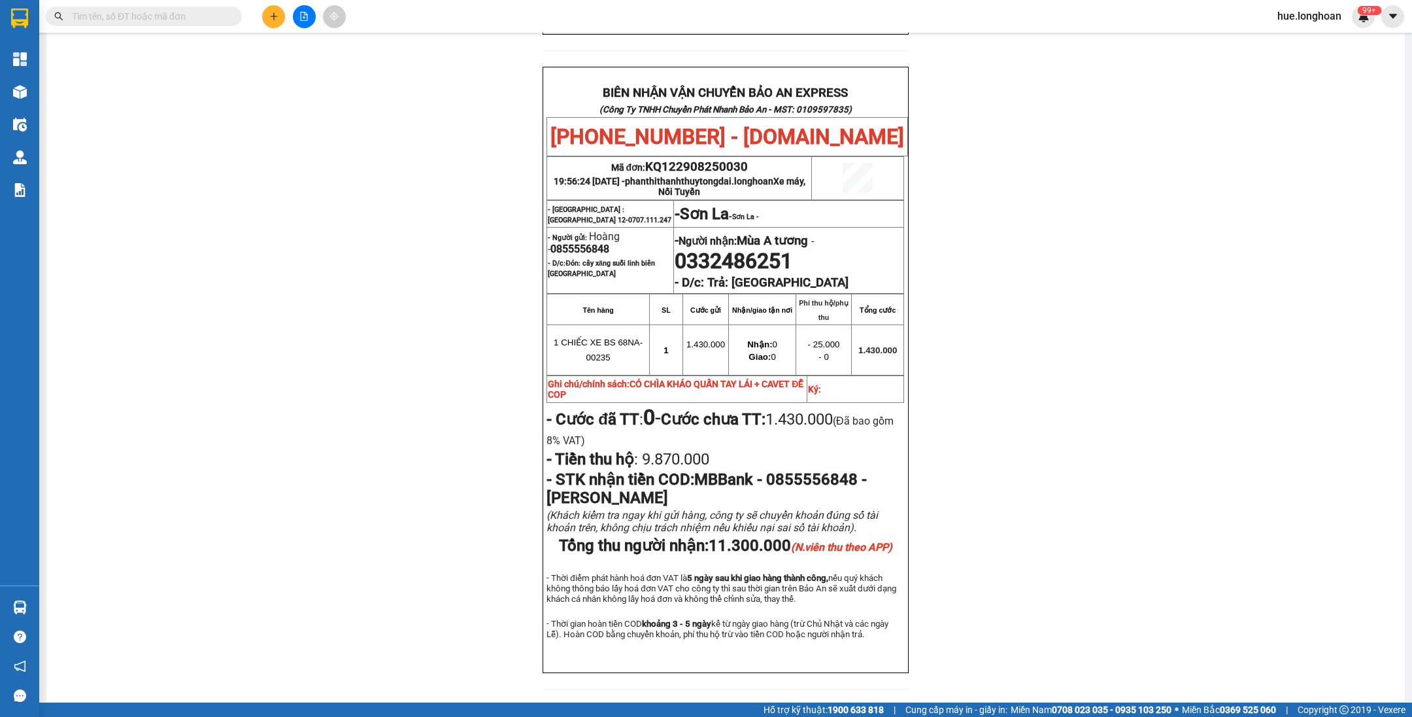
paste input "QU122108250036"
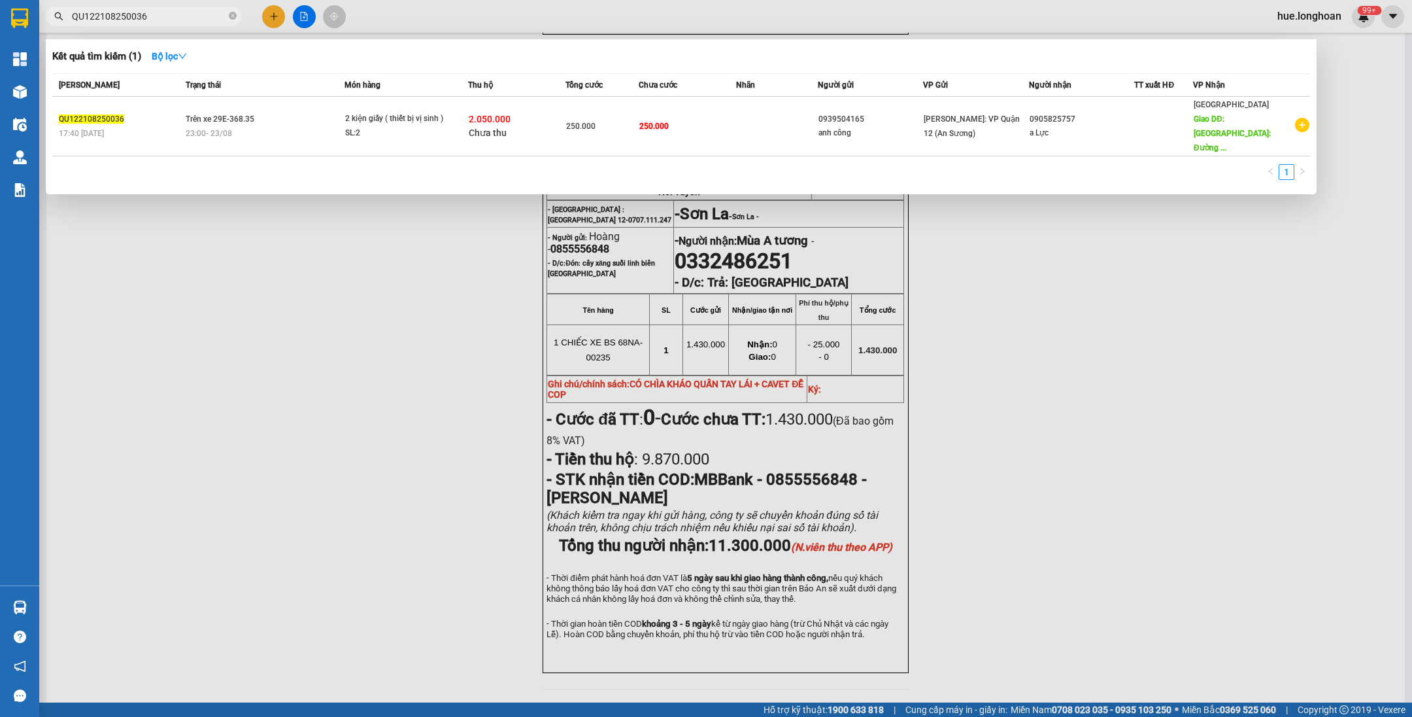
type input "QU122108250036"
click at [233, 14] on icon "close-circle" at bounding box center [233, 16] width 8 height 8
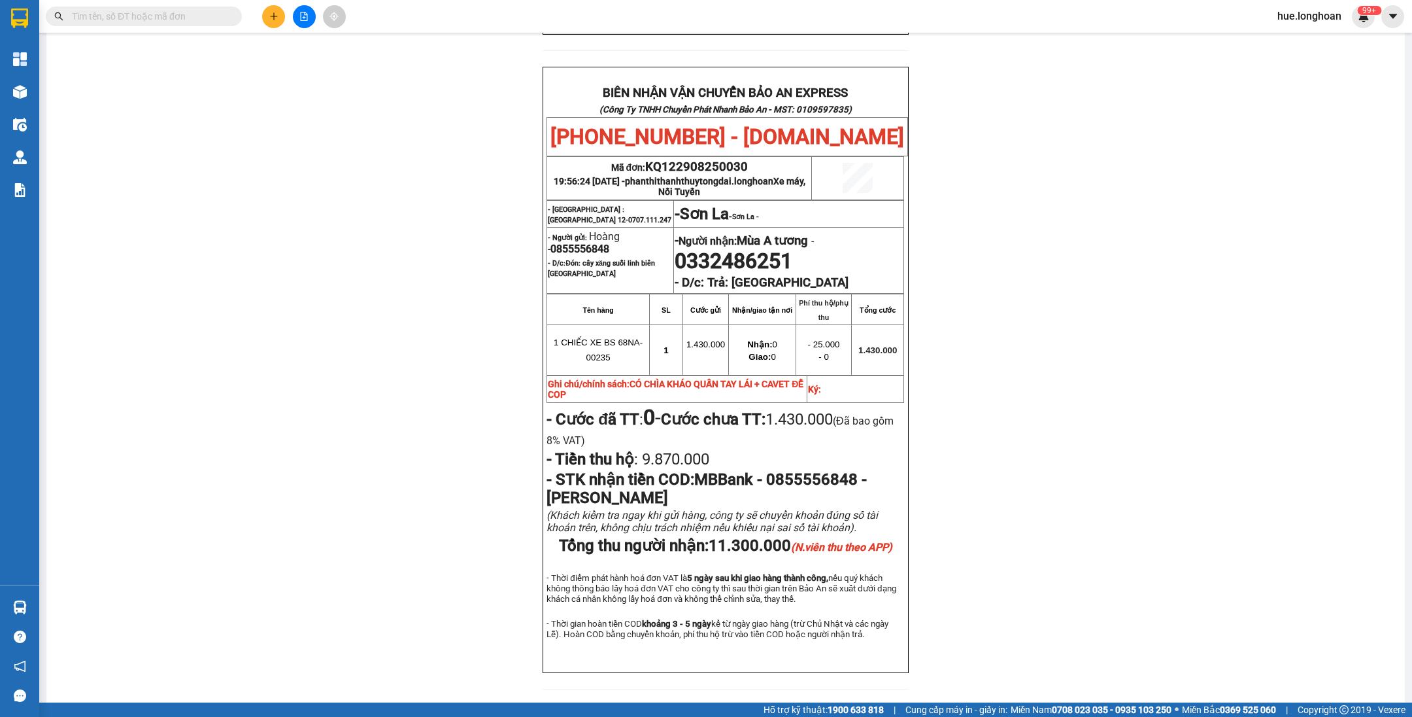
paste input "HQTP2508250021"
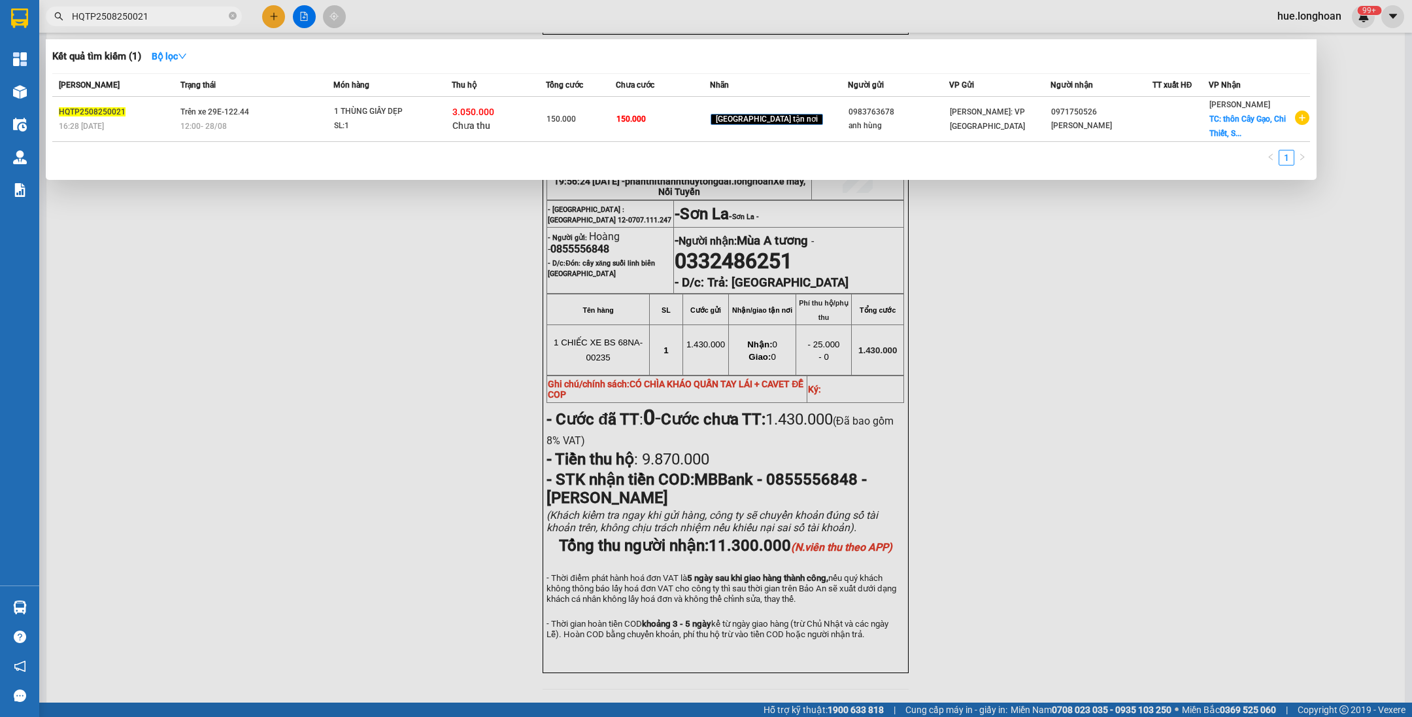
type input "HQTP2508250021"
click at [232, 14] on icon "close-circle" at bounding box center [233, 16] width 8 height 8
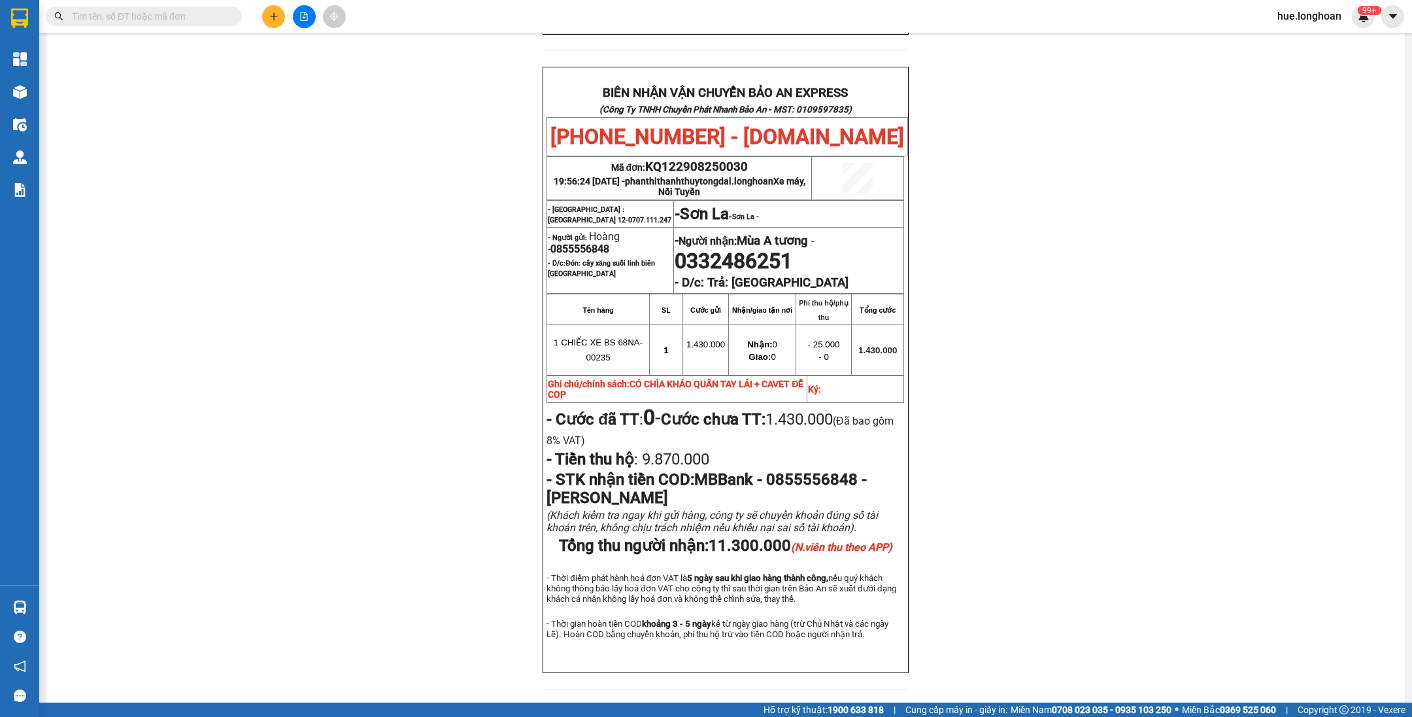
paste input "BXPN2808250002"
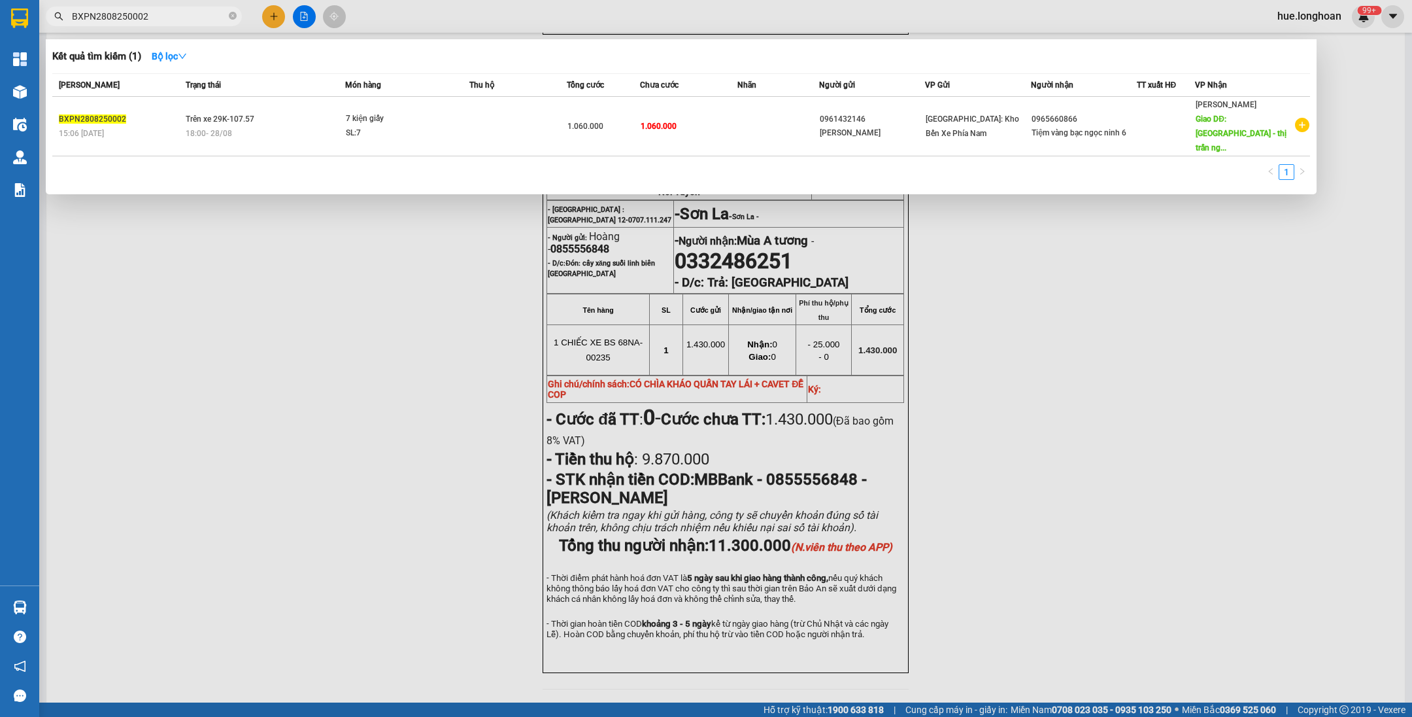
type input "BXPN2808250002"
click at [230, 14] on icon "close-circle" at bounding box center [233, 16] width 8 height 8
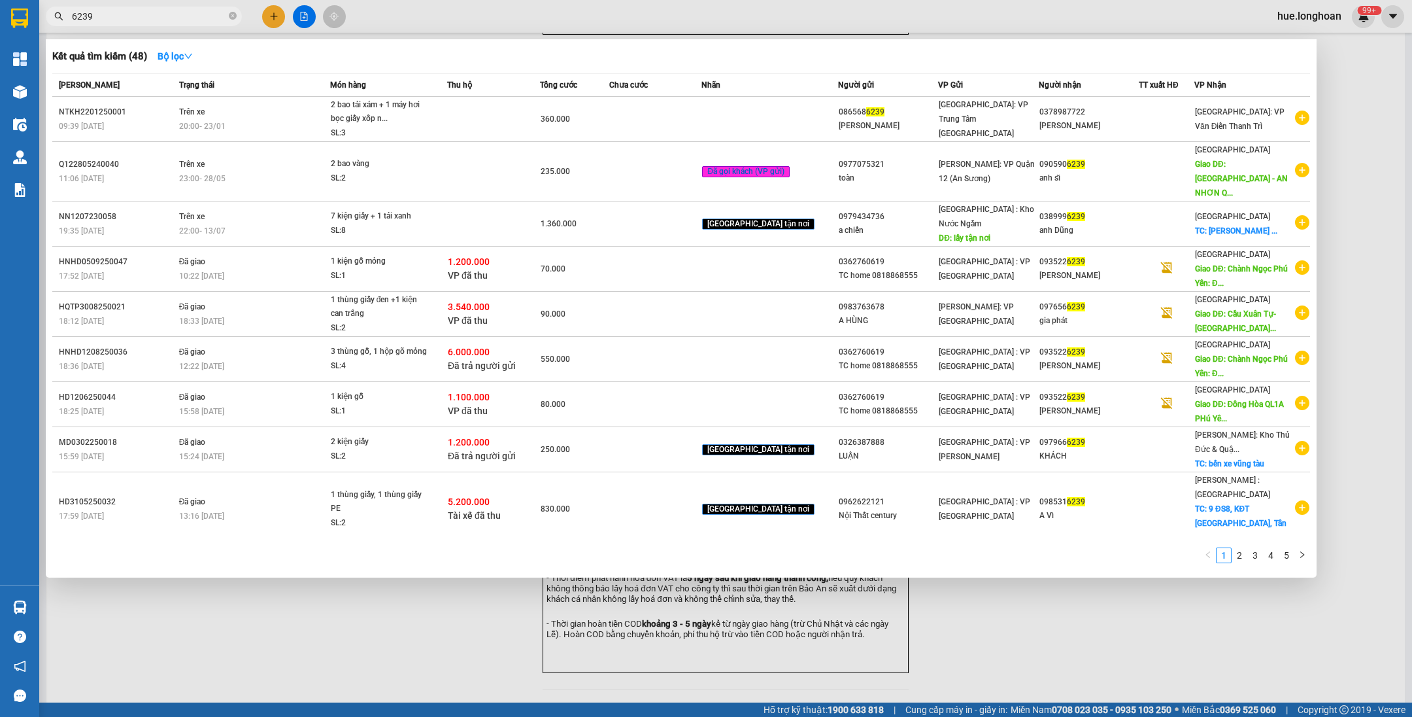
type input "6239"
click at [423, 24] on div at bounding box center [706, 358] width 1412 height 717
click at [230, 22] on span at bounding box center [233, 16] width 8 height 12
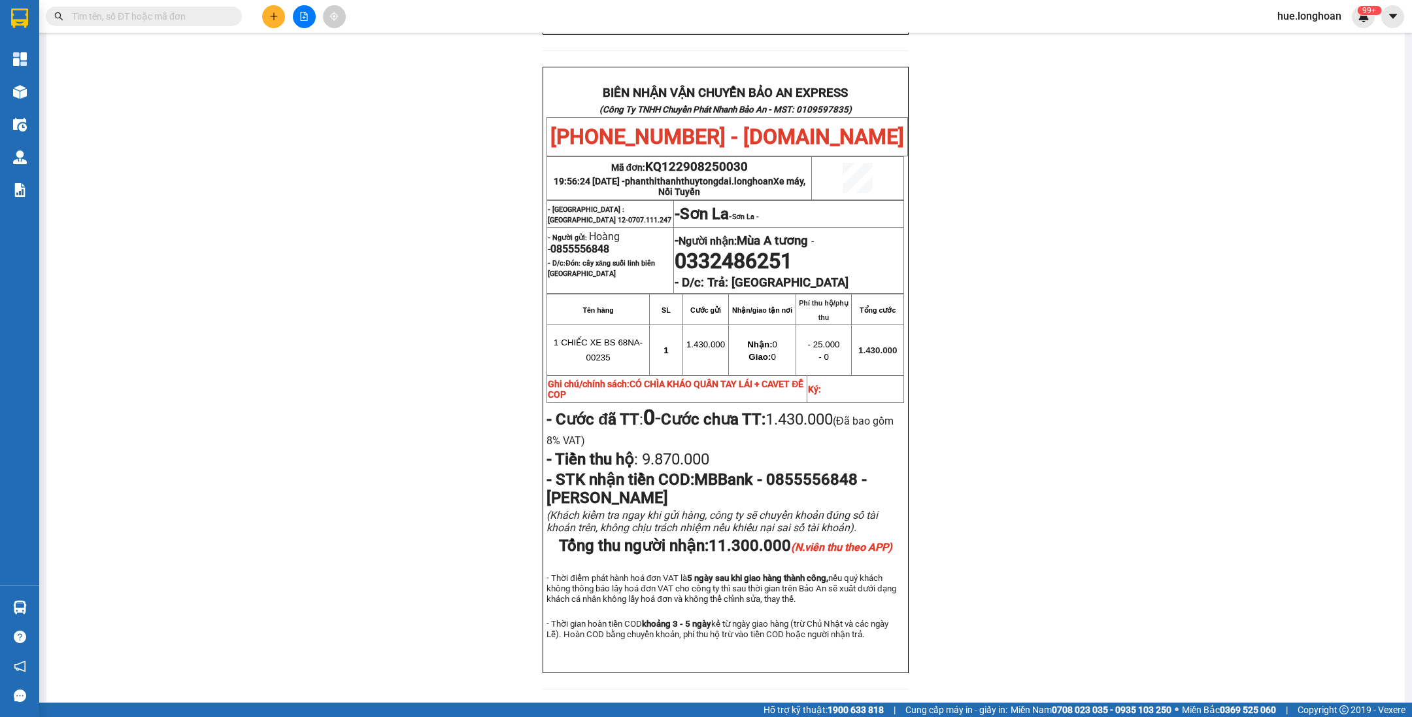
paste input "KQ120409250022"
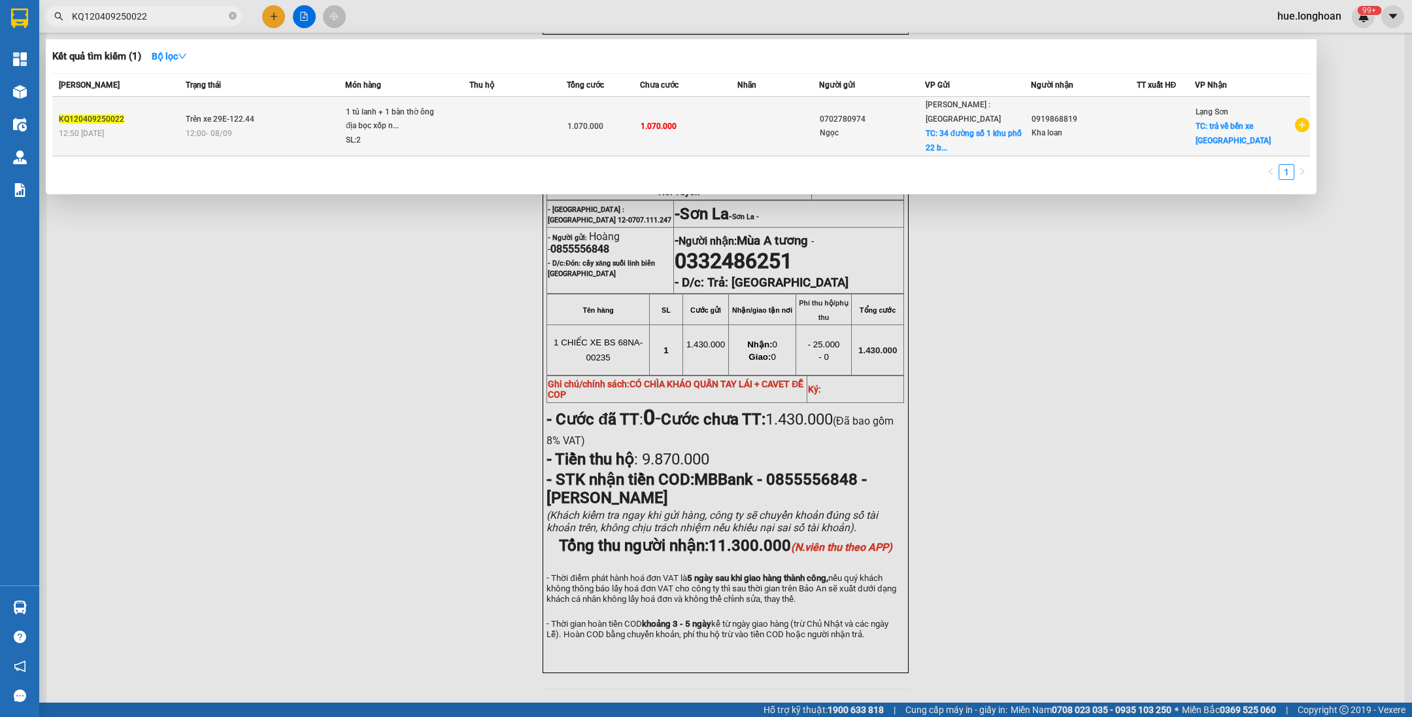
type input "KQ120409250022"
click at [285, 114] on td "Trên xe 29E-122.44 12:00 - 08/09" at bounding box center [263, 127] width 163 height 60
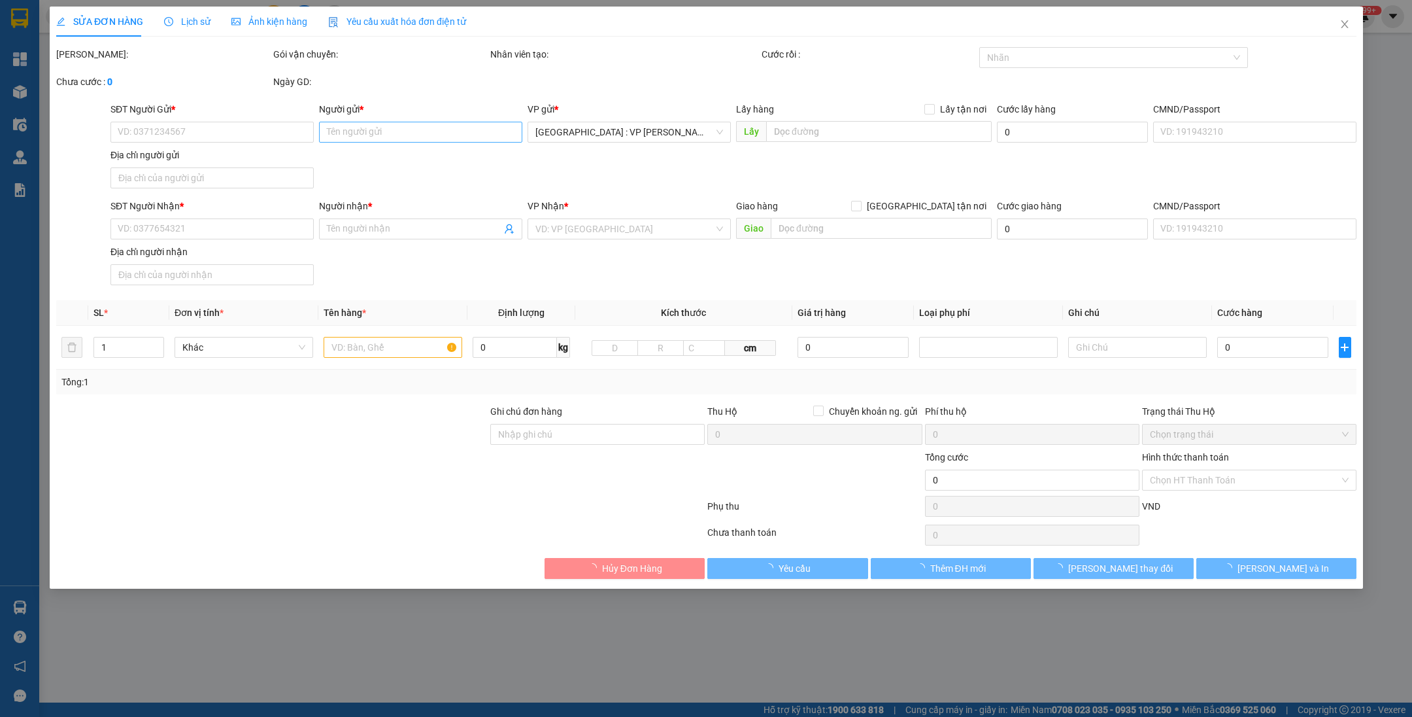
type input "0702780974"
type input "Ngọc"
checkbox input "true"
type input "34 đường số 1 khu phố 22 bình hưng hoà a quận bình tân"
type input "0919868819"
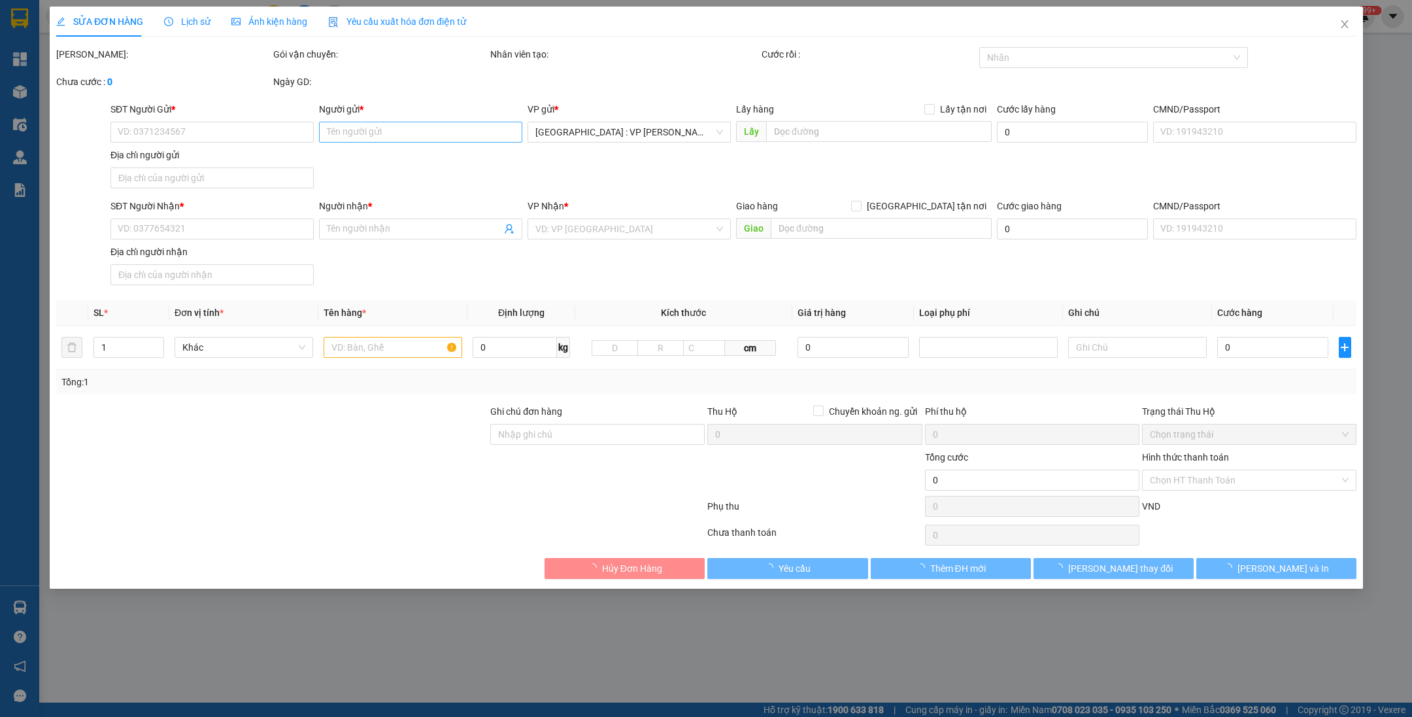
type input "Kha loan"
checkbox input "true"
type input "trả về bến xe tp lạng sơn"
type input "hàng nhận nguyên kiện hư vỡ không đền"
type input "1.070.000"
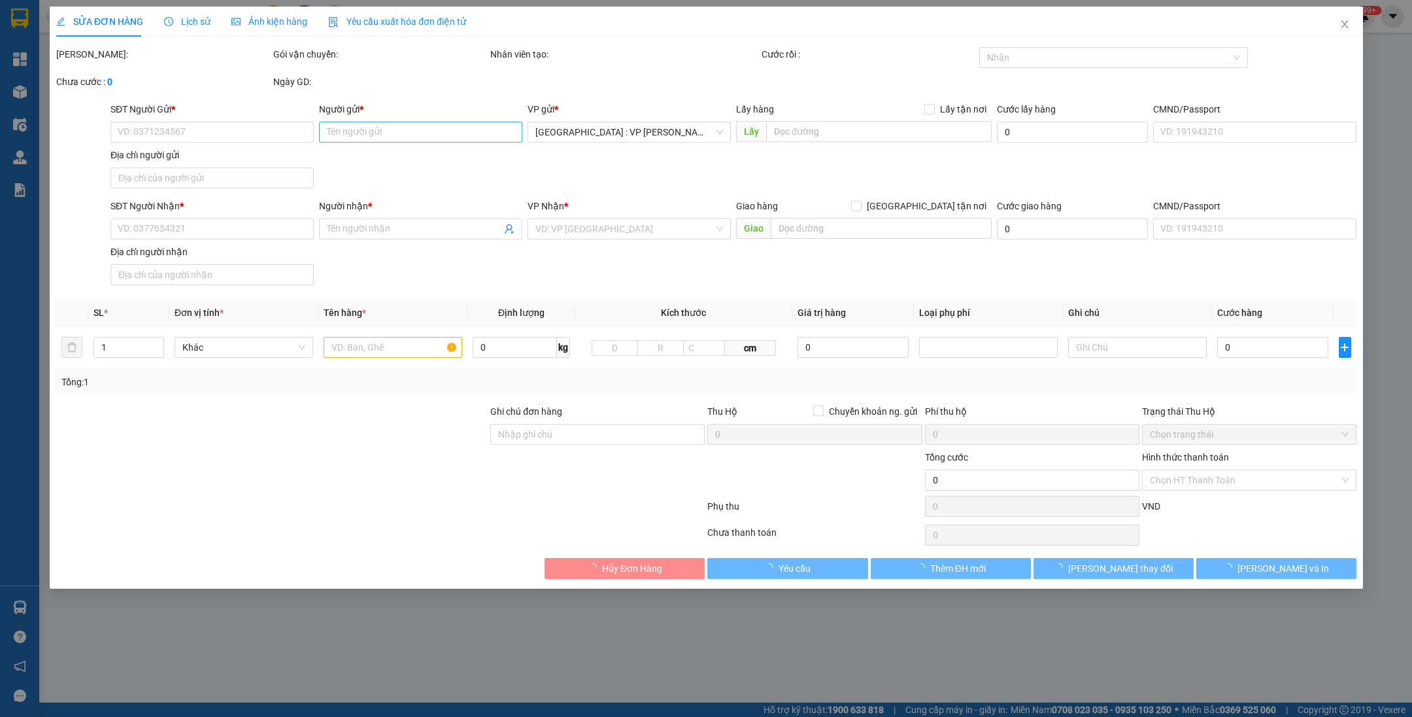
type input "1.070.000"
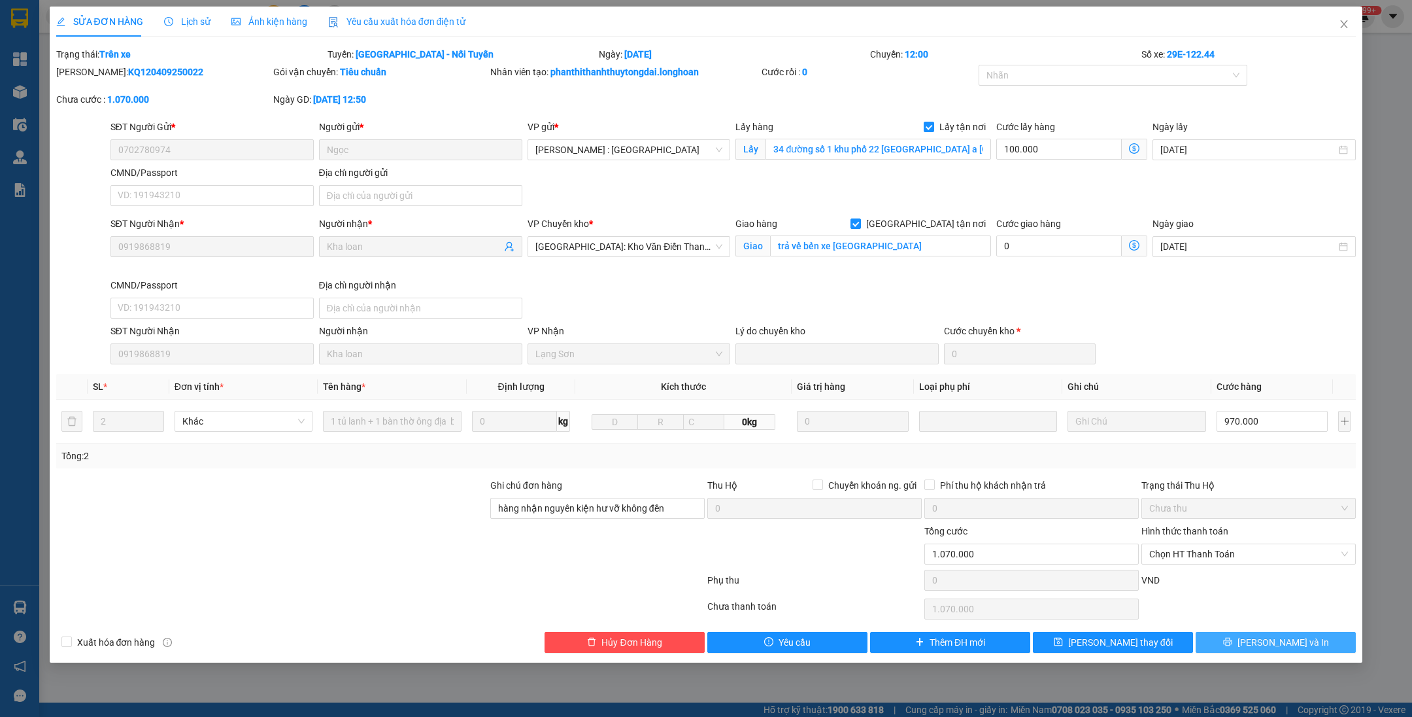
click at [1299, 642] on span "Lưu và In" at bounding box center [1284, 642] width 92 height 14
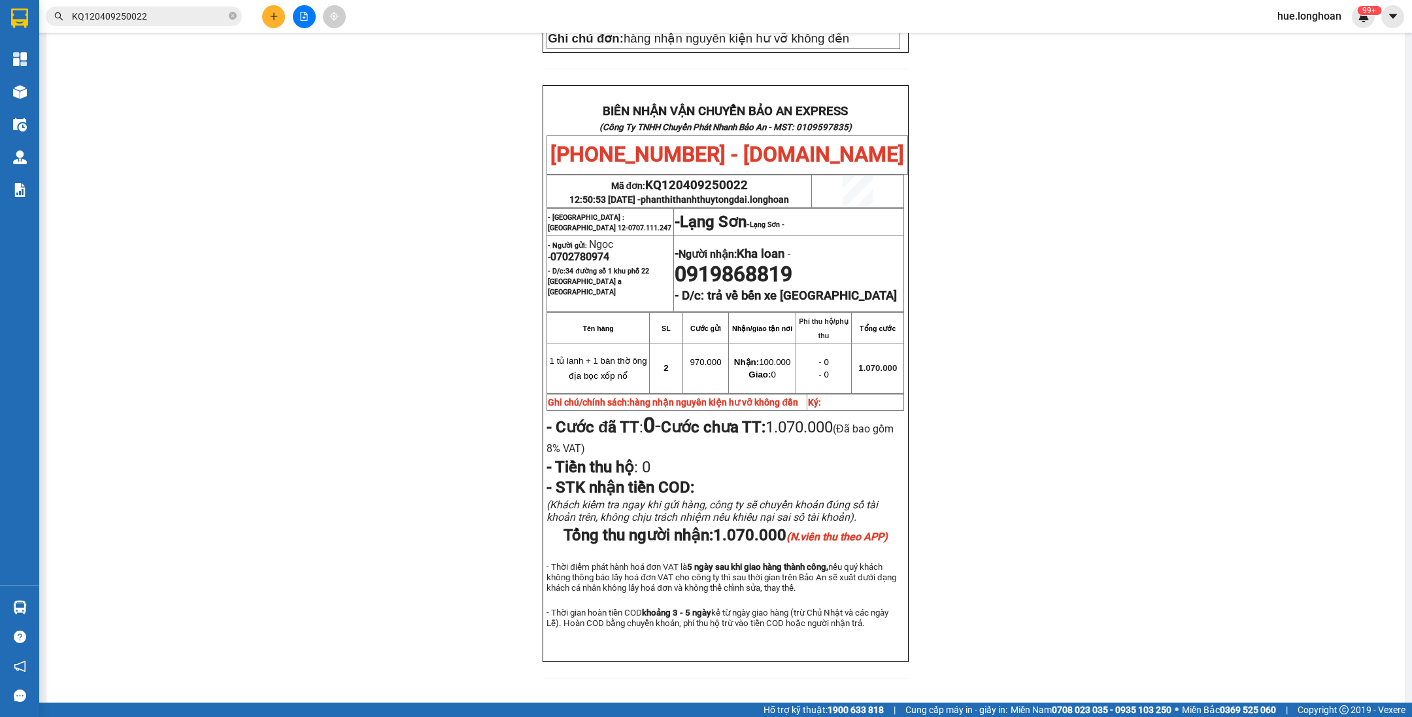
scroll to position [545, 0]
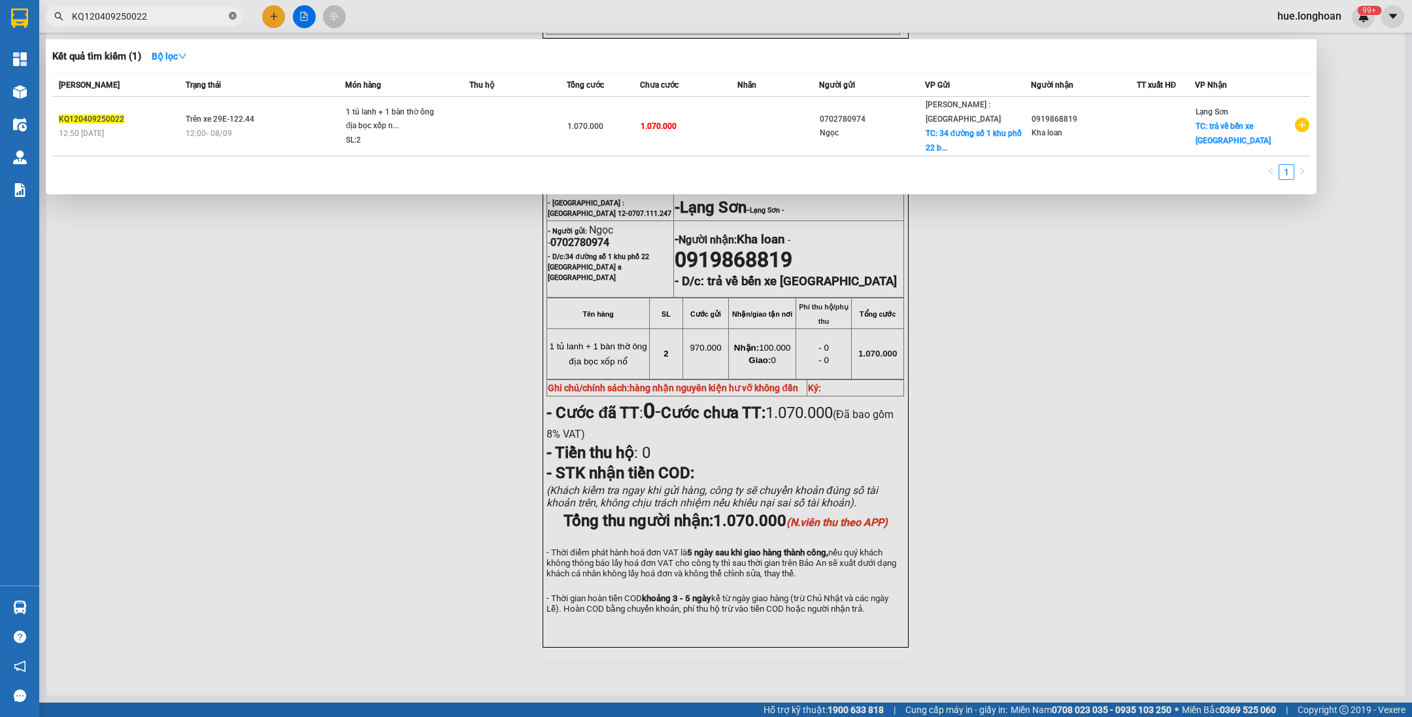
click at [235, 20] on icon "close-circle" at bounding box center [233, 16] width 8 height 8
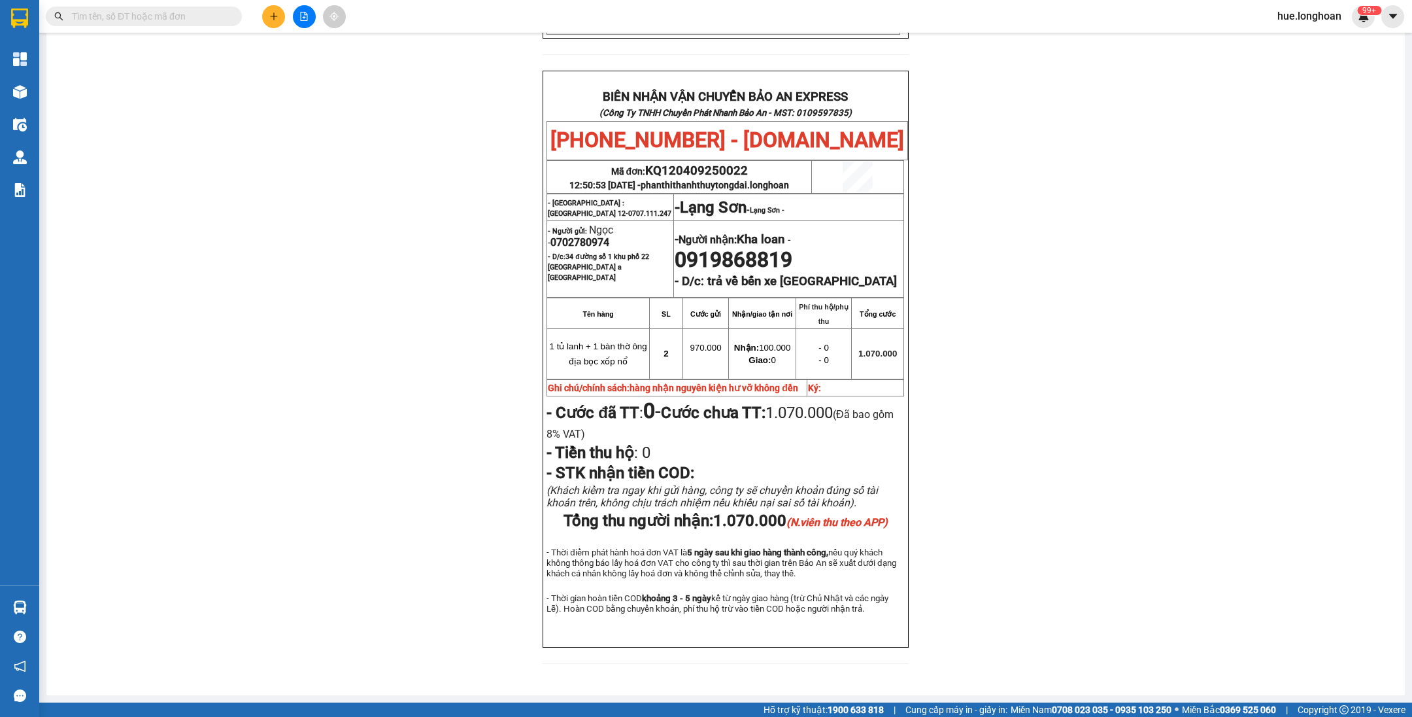
paste input "VP100809250023"
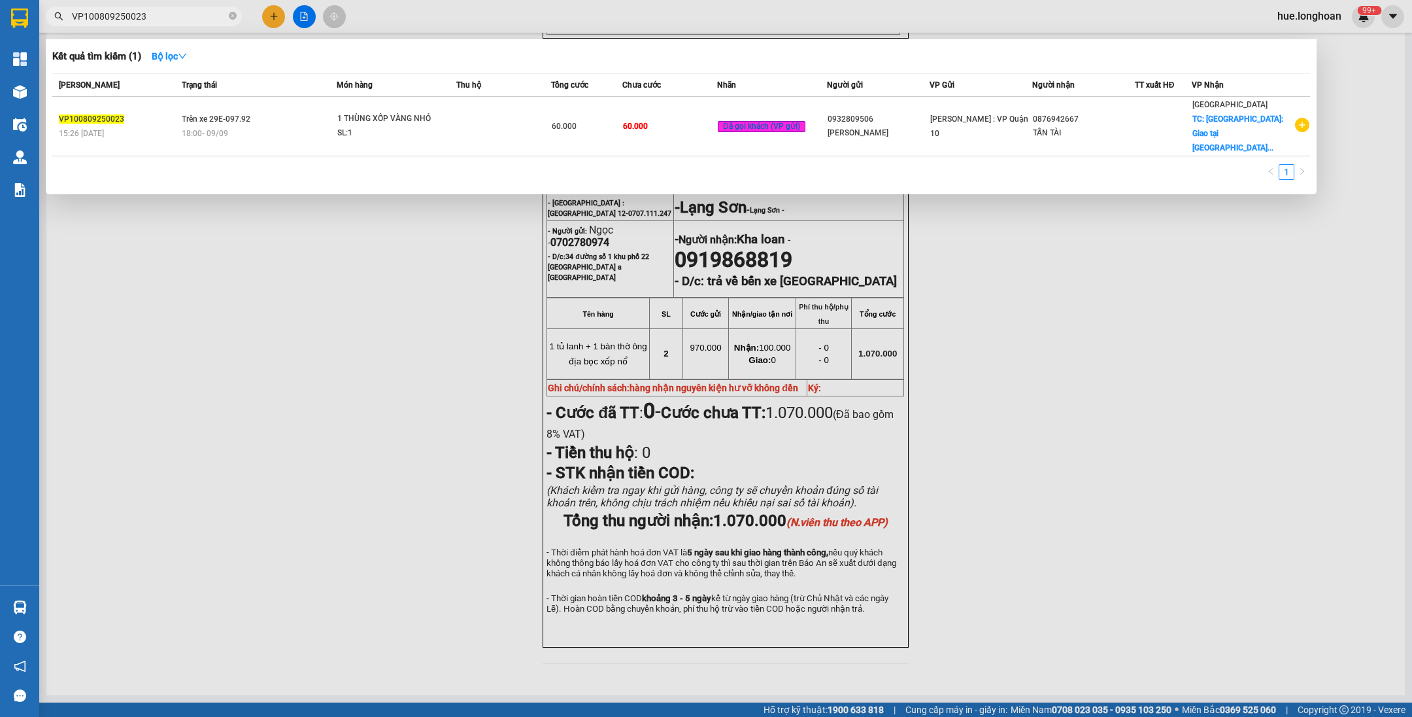
type input "VP100809250023"
click at [233, 18] on icon "close-circle" at bounding box center [233, 16] width 8 height 8
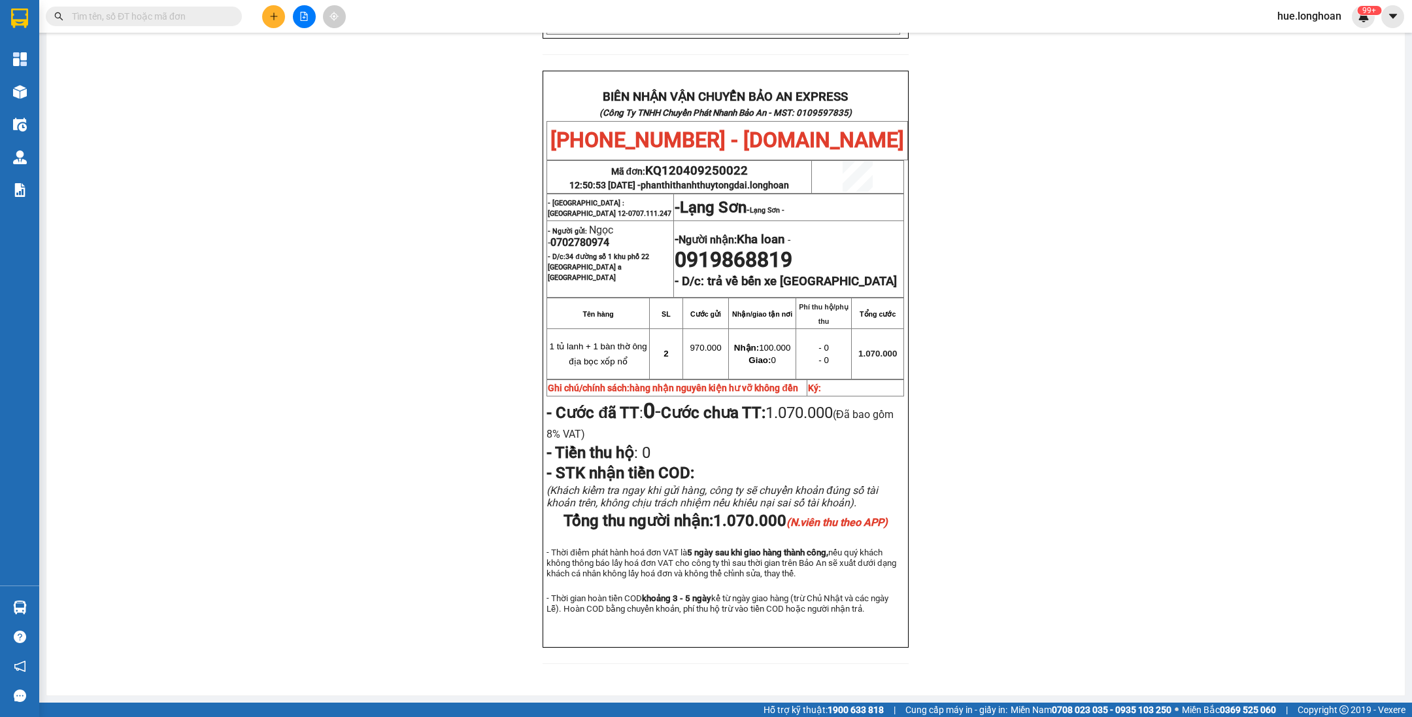
paste input "VP100309250025"
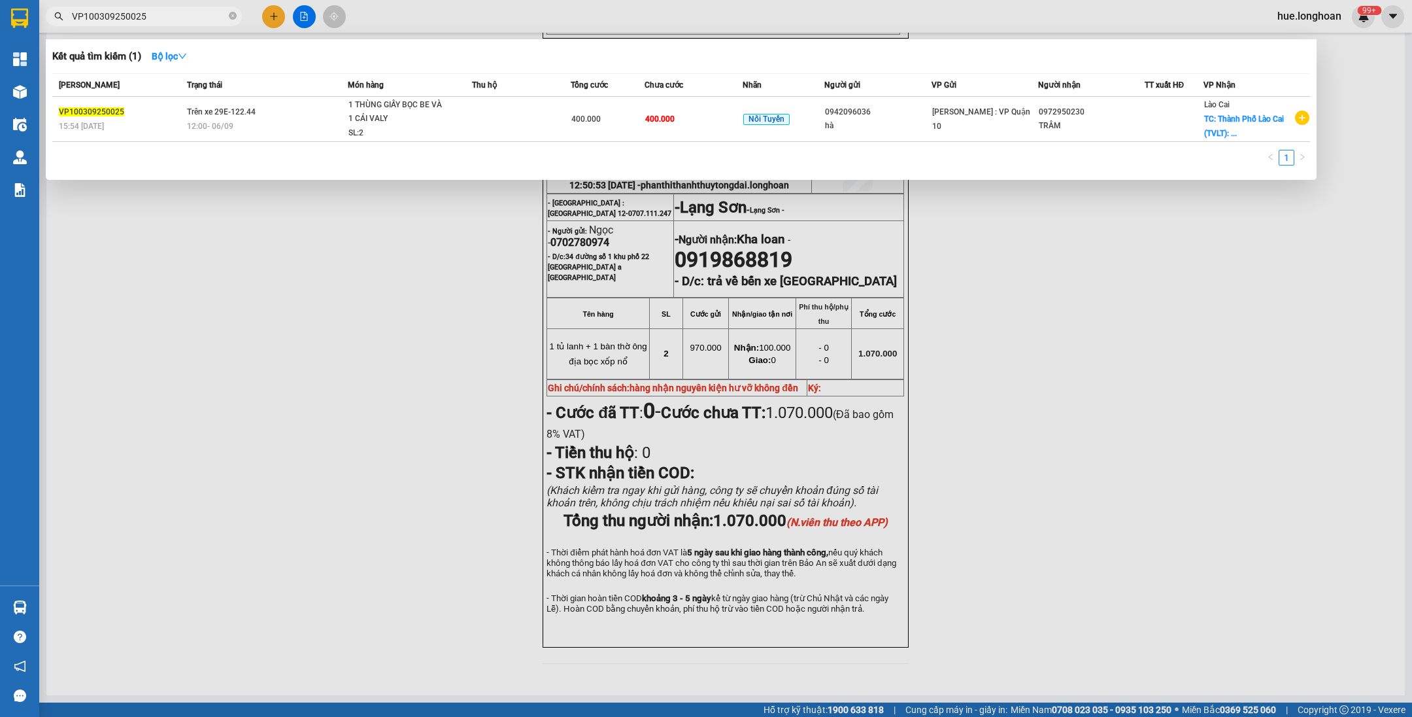
type input "VP100309250025"
click at [234, 18] on icon "close-circle" at bounding box center [233, 16] width 8 height 8
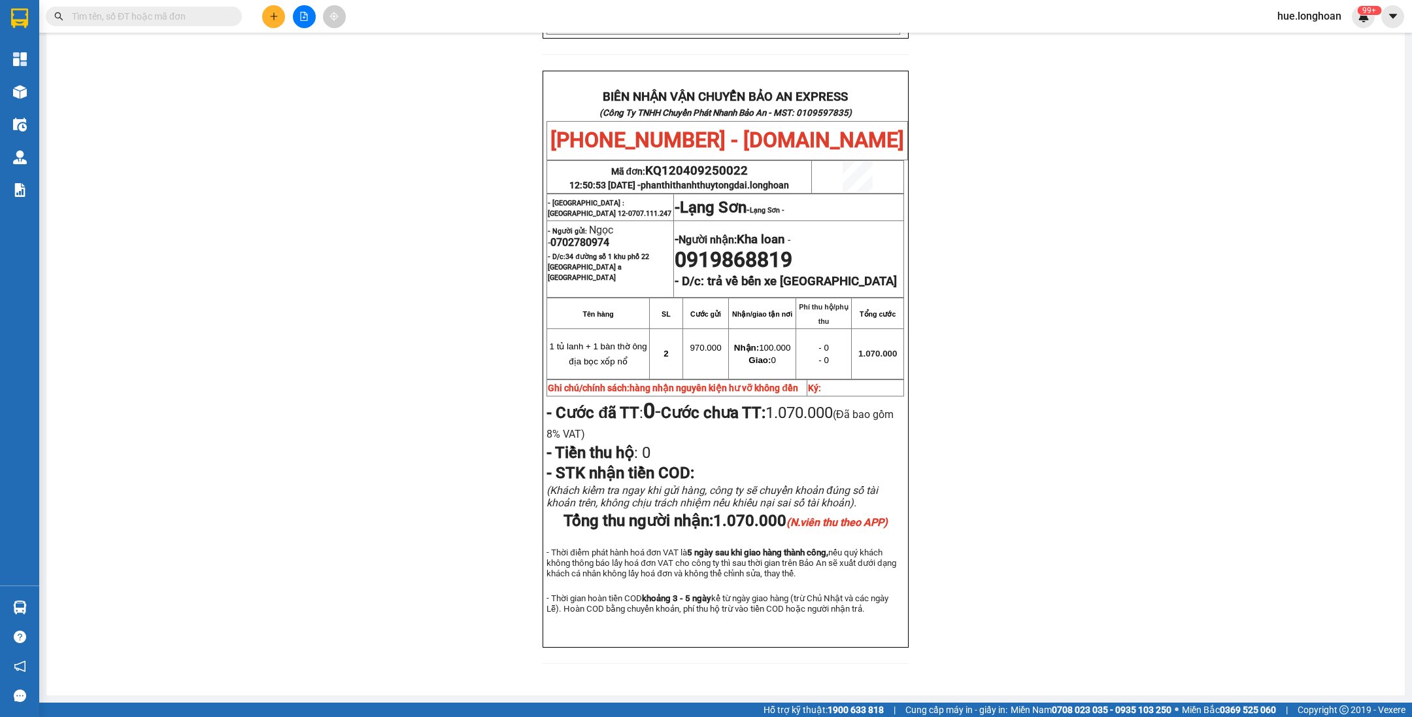
paste input "QU120509250032"
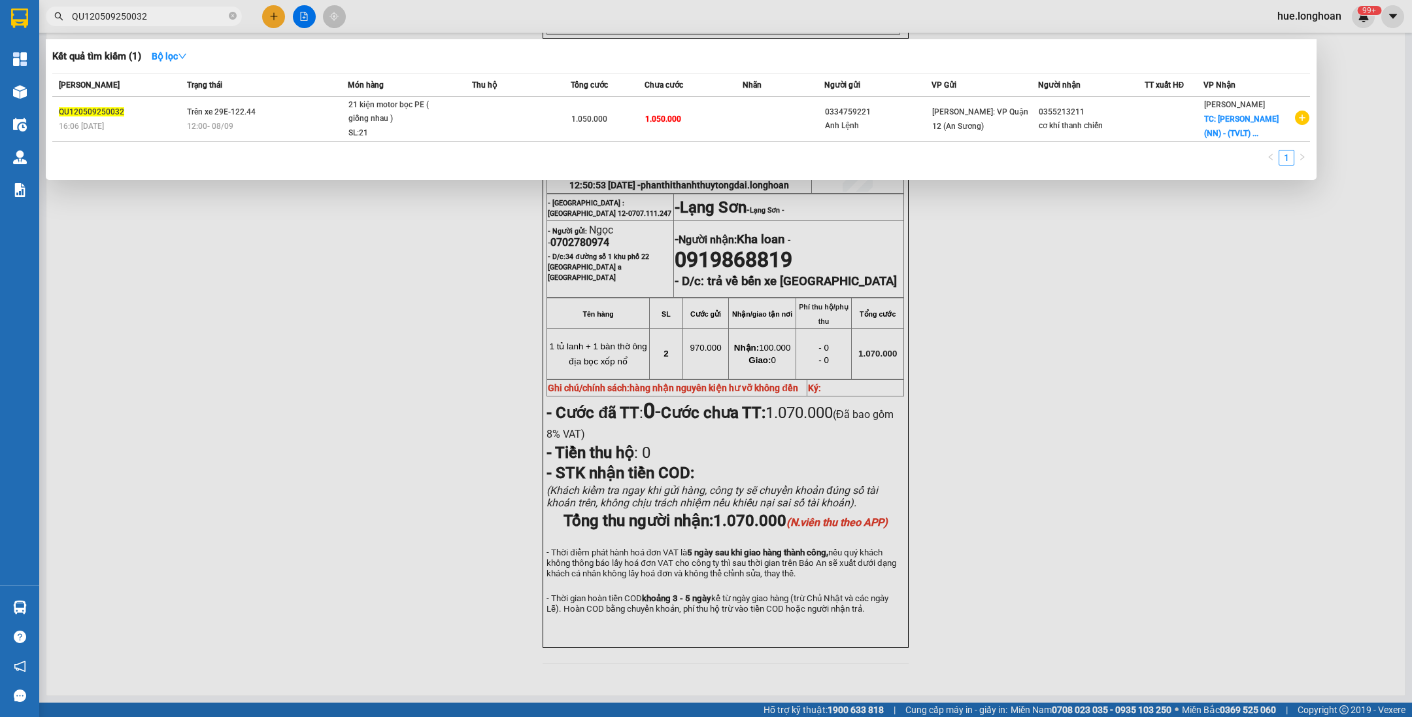
type input "QU120509250032"
click at [228, 14] on span "QU120509250032" at bounding box center [144, 17] width 196 height 20
click at [234, 18] on icon "close-circle" at bounding box center [233, 16] width 8 height 8
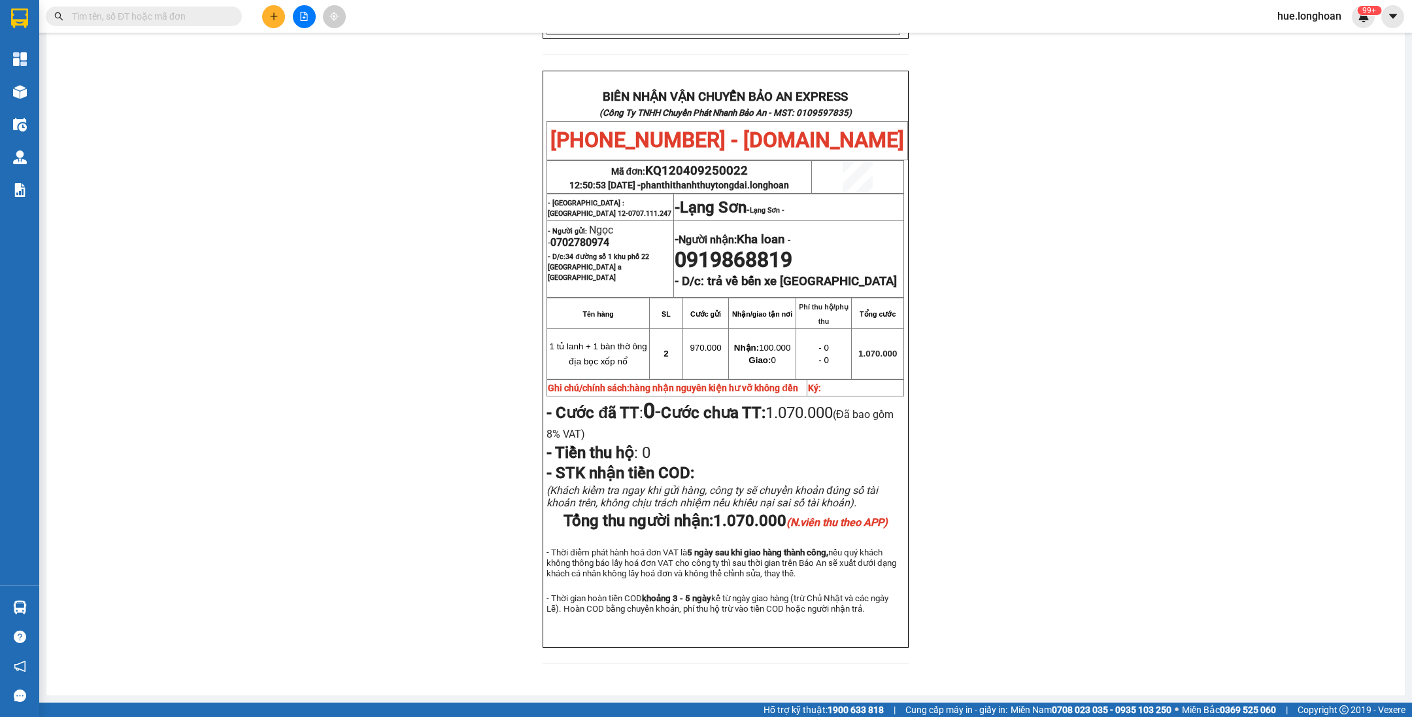
paste input "SGTB0509250027"
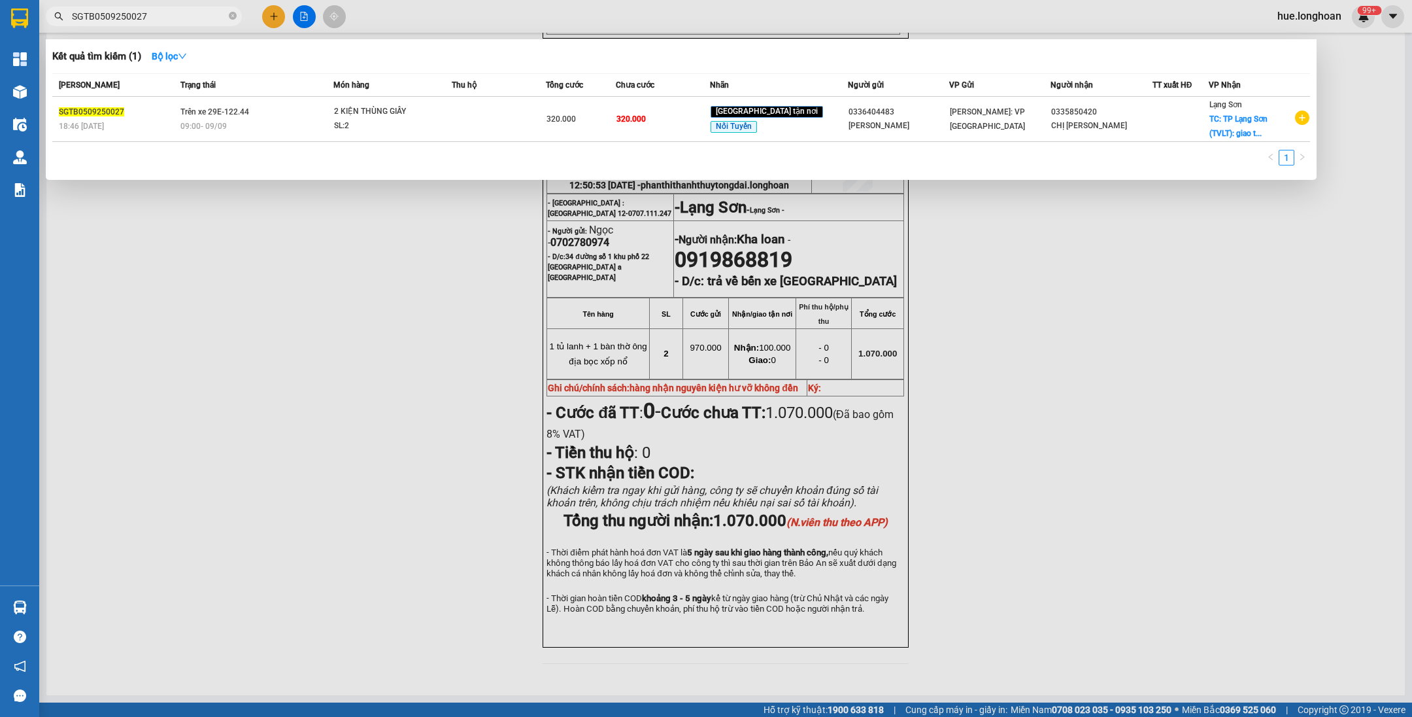
type input "SGTB0509250027"
click at [231, 13] on span "SGTB0509250027" at bounding box center [144, 17] width 196 height 20
click at [233, 14] on icon "close-circle" at bounding box center [233, 16] width 8 height 8
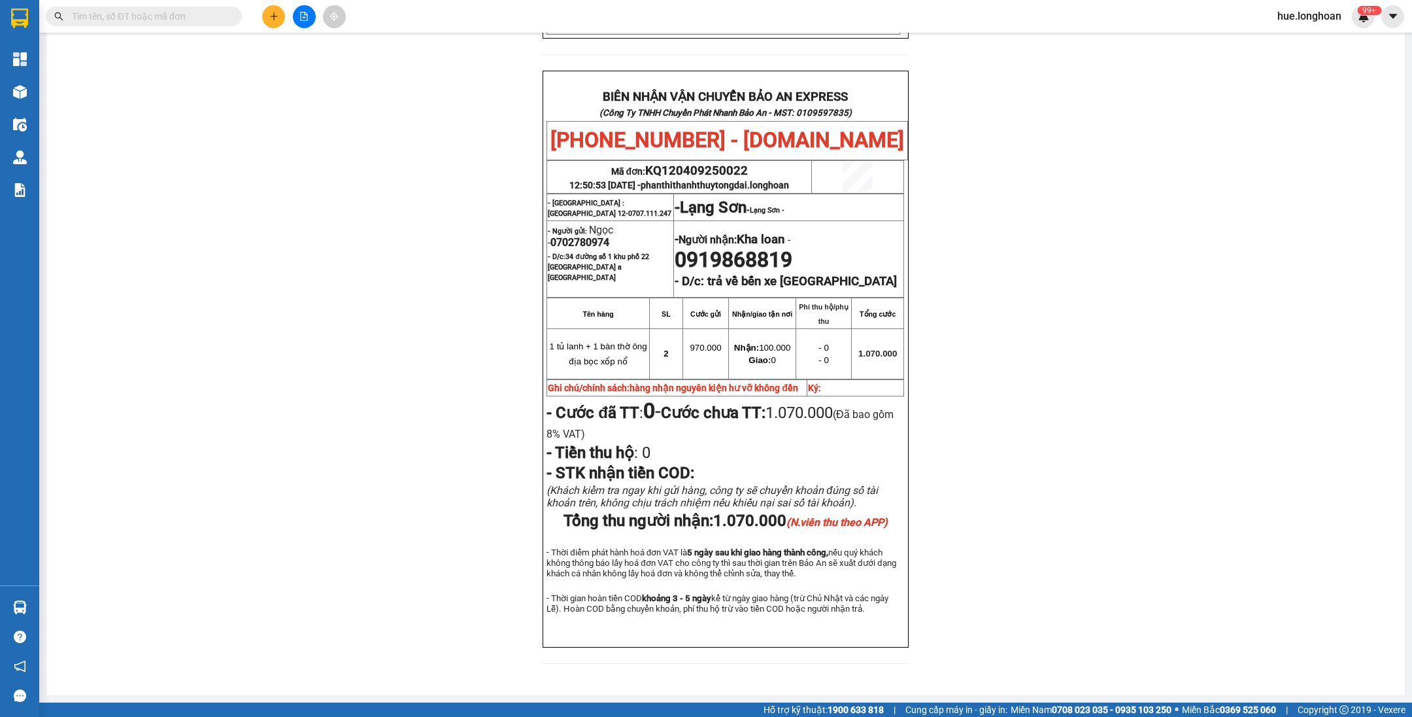
paste input "SGTB0509250007"
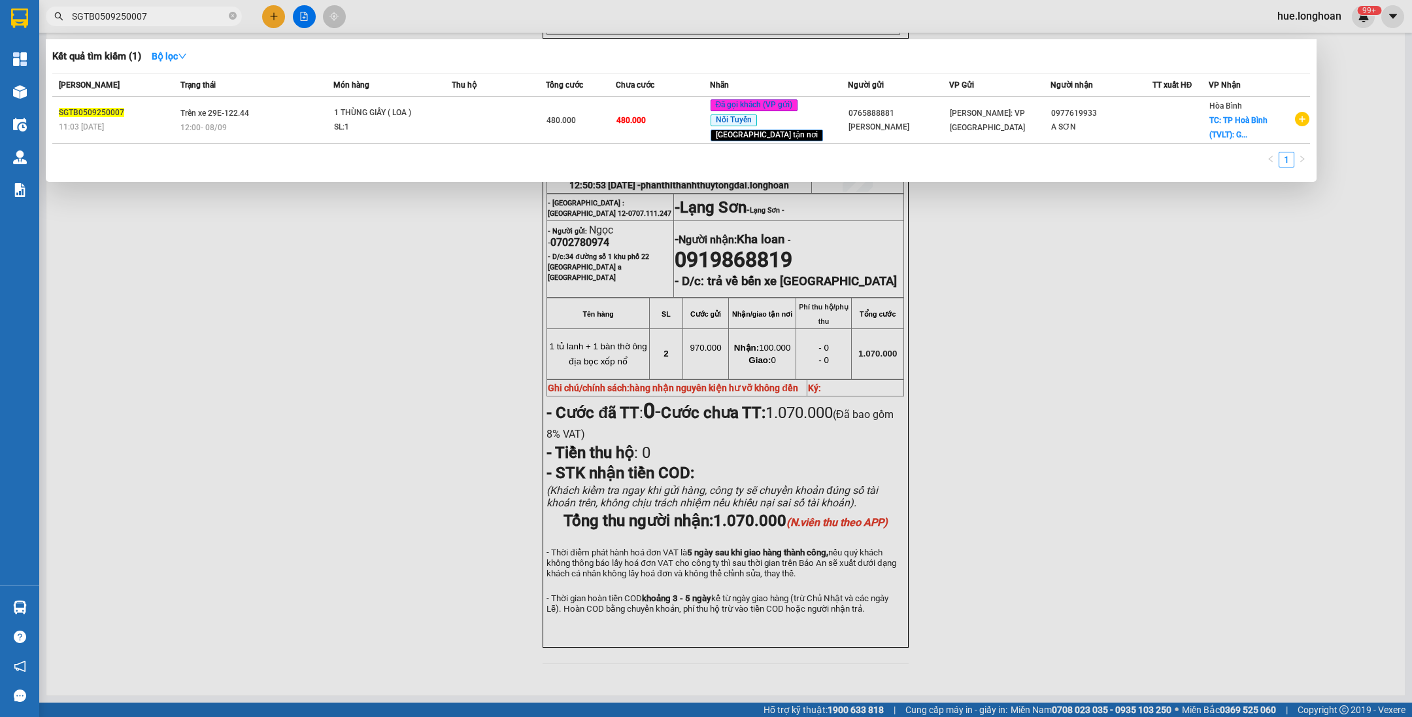
type input "SGTB0509250007"
